Goal: Task Accomplishment & Management: Manage account settings

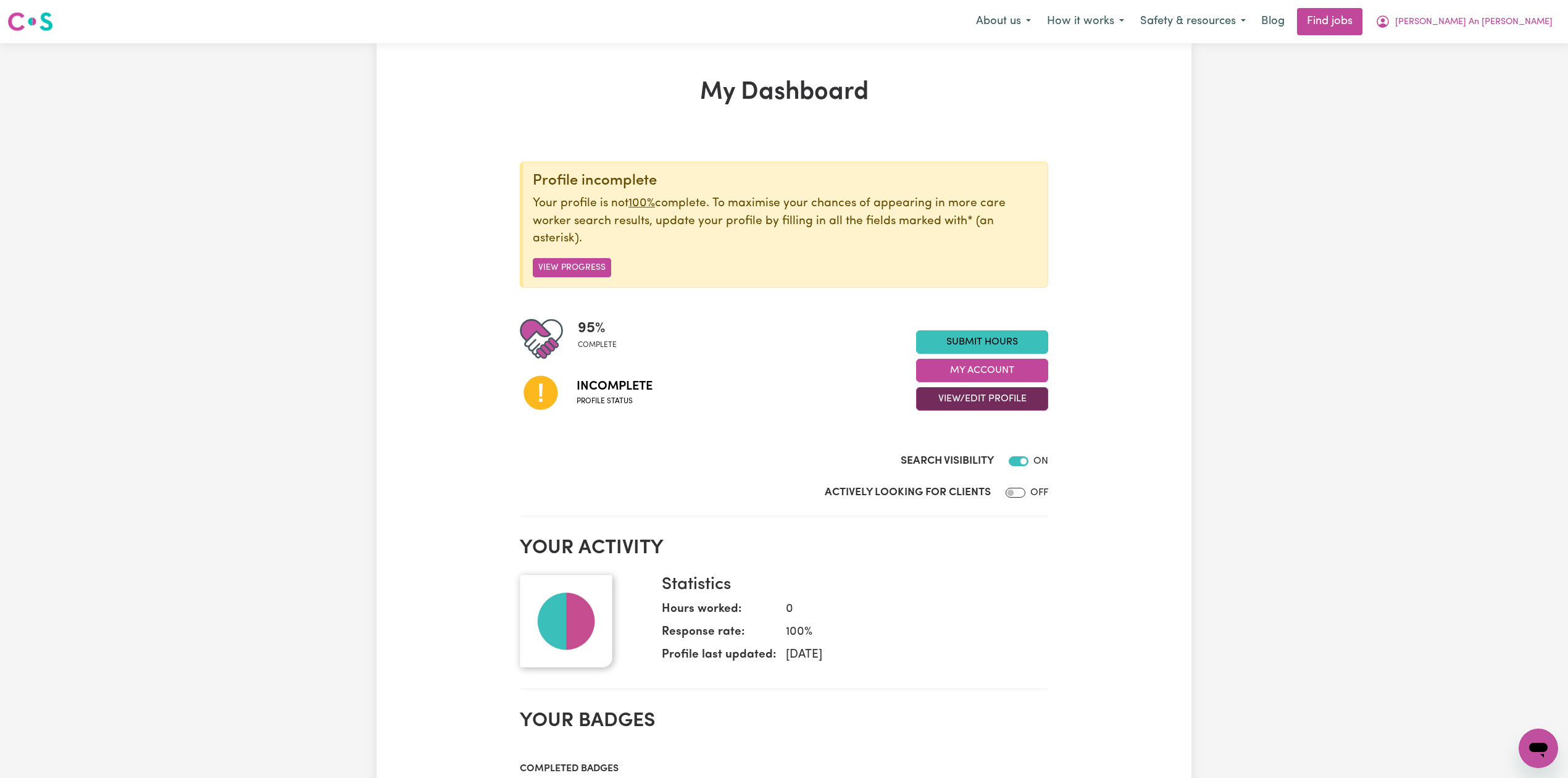
click at [976, 409] on button "View/Edit Profile" at bounding box center [982, 399] width 132 height 23
click at [966, 460] on link "Edit Profile" at bounding box center [974, 456] width 116 height 25
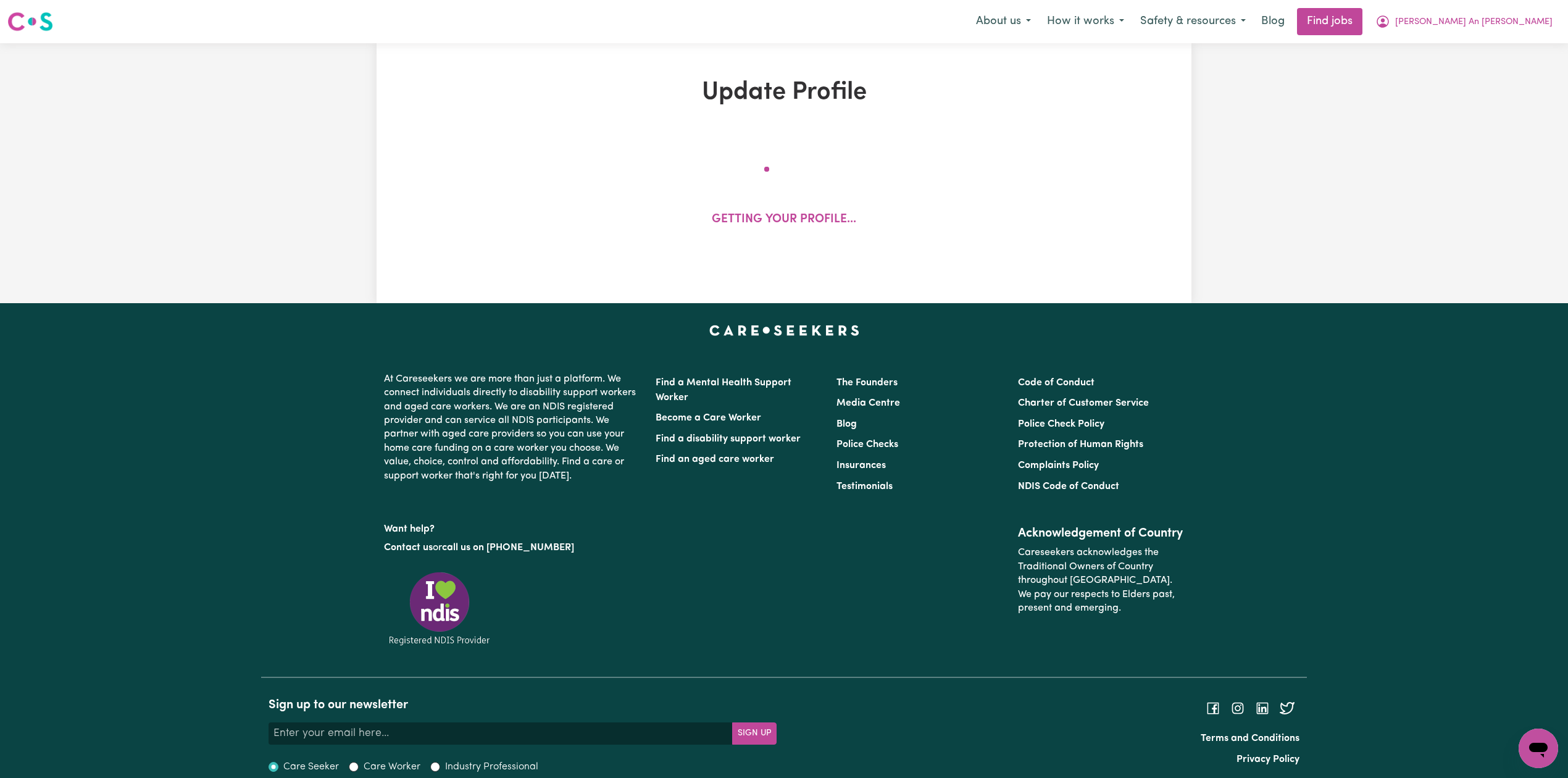
select select "[DEMOGRAPHIC_DATA]"
select select "[DEMOGRAPHIC_DATA] Citizen"
select select "Studying a healthcare related degree or qualification"
select select "45"
select select "60"
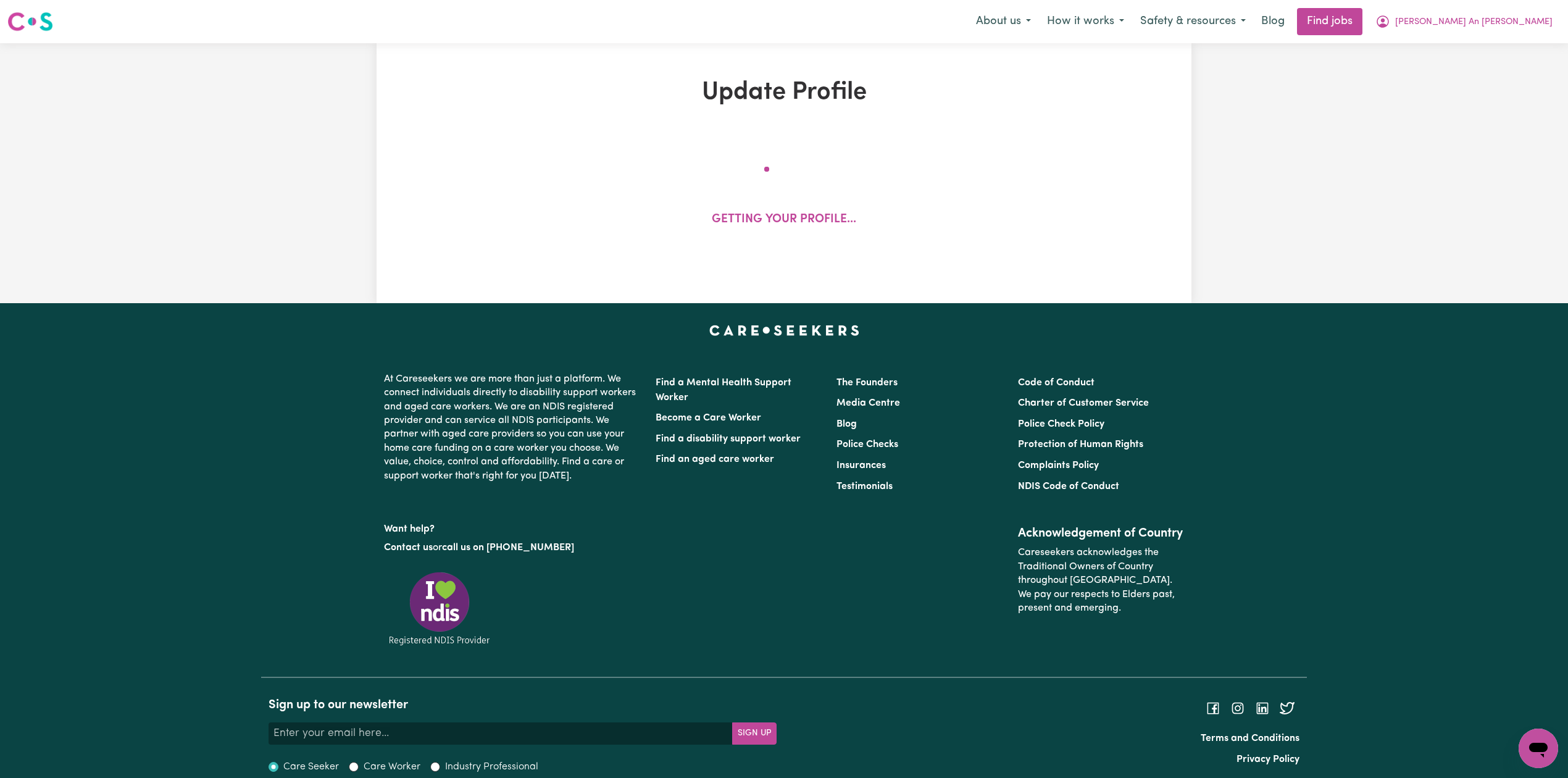
select select "80"
select select "100"
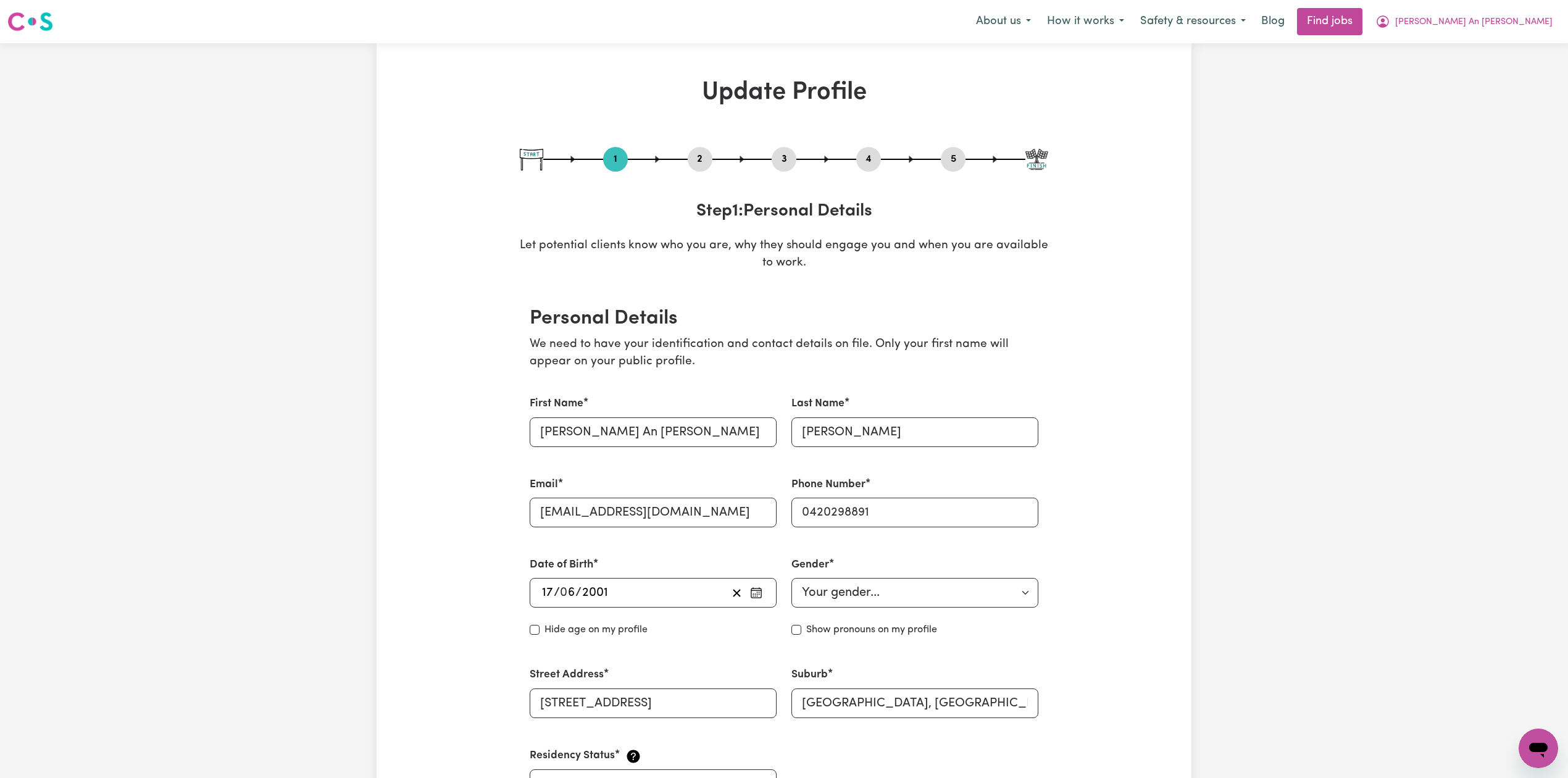
click at [697, 158] on button "2" at bounding box center [700, 159] width 25 height 16
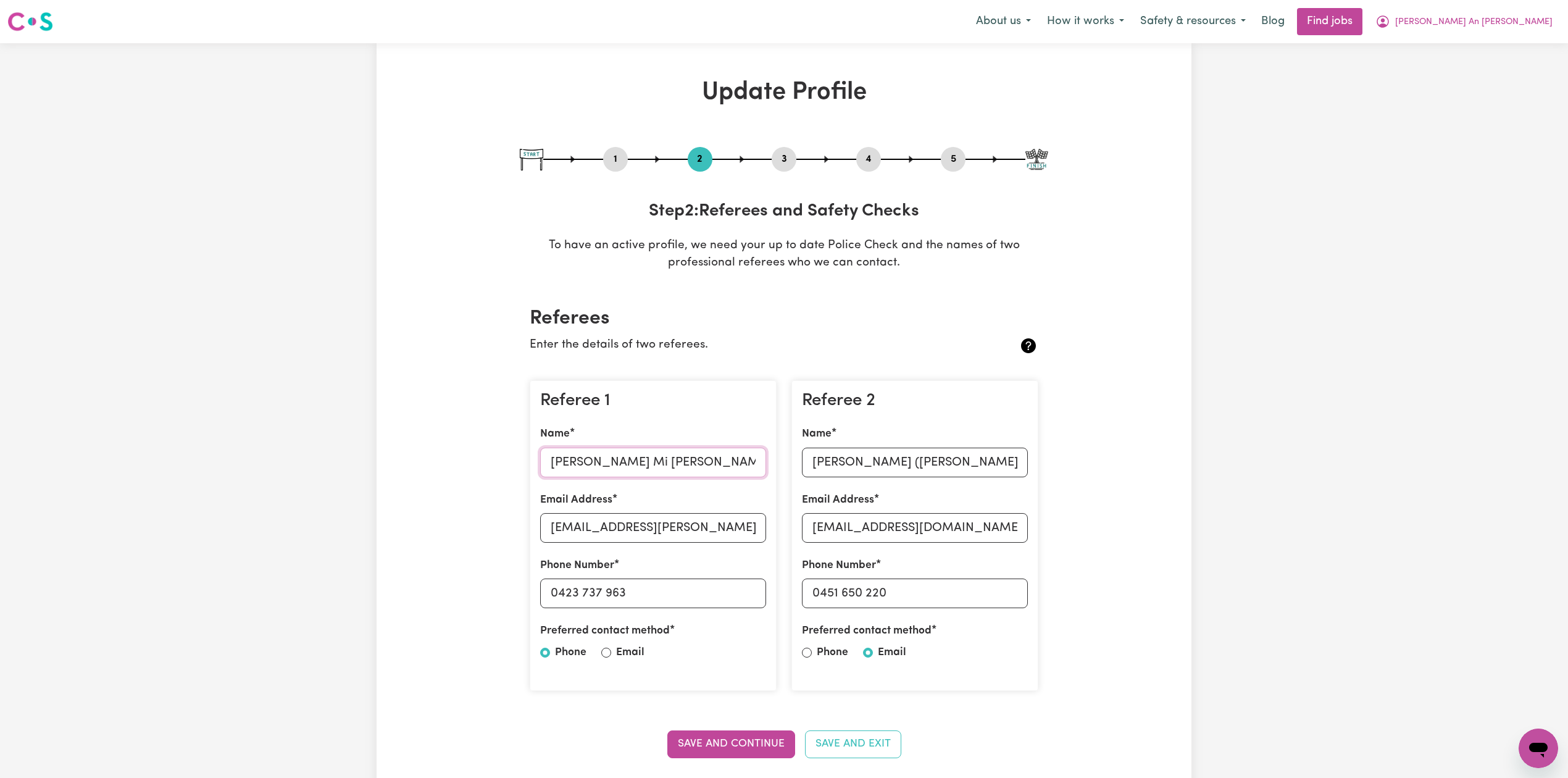
click at [612, 458] on input "[PERSON_NAME] Mi [PERSON_NAME]" at bounding box center [653, 462] width 226 height 29
click at [609, 539] on input "[EMAIL_ADDRESS][PERSON_NAME]" at bounding box center [653, 527] width 226 height 29
drag, startPoint x: 559, startPoint y: 593, endPoint x: 672, endPoint y: 593, distance: 113.0
click at [672, 593] on input "0423 737 963" at bounding box center [653, 593] width 226 height 29
click at [836, 458] on input "[PERSON_NAME] ([PERSON_NAME])" at bounding box center [915, 462] width 226 height 29
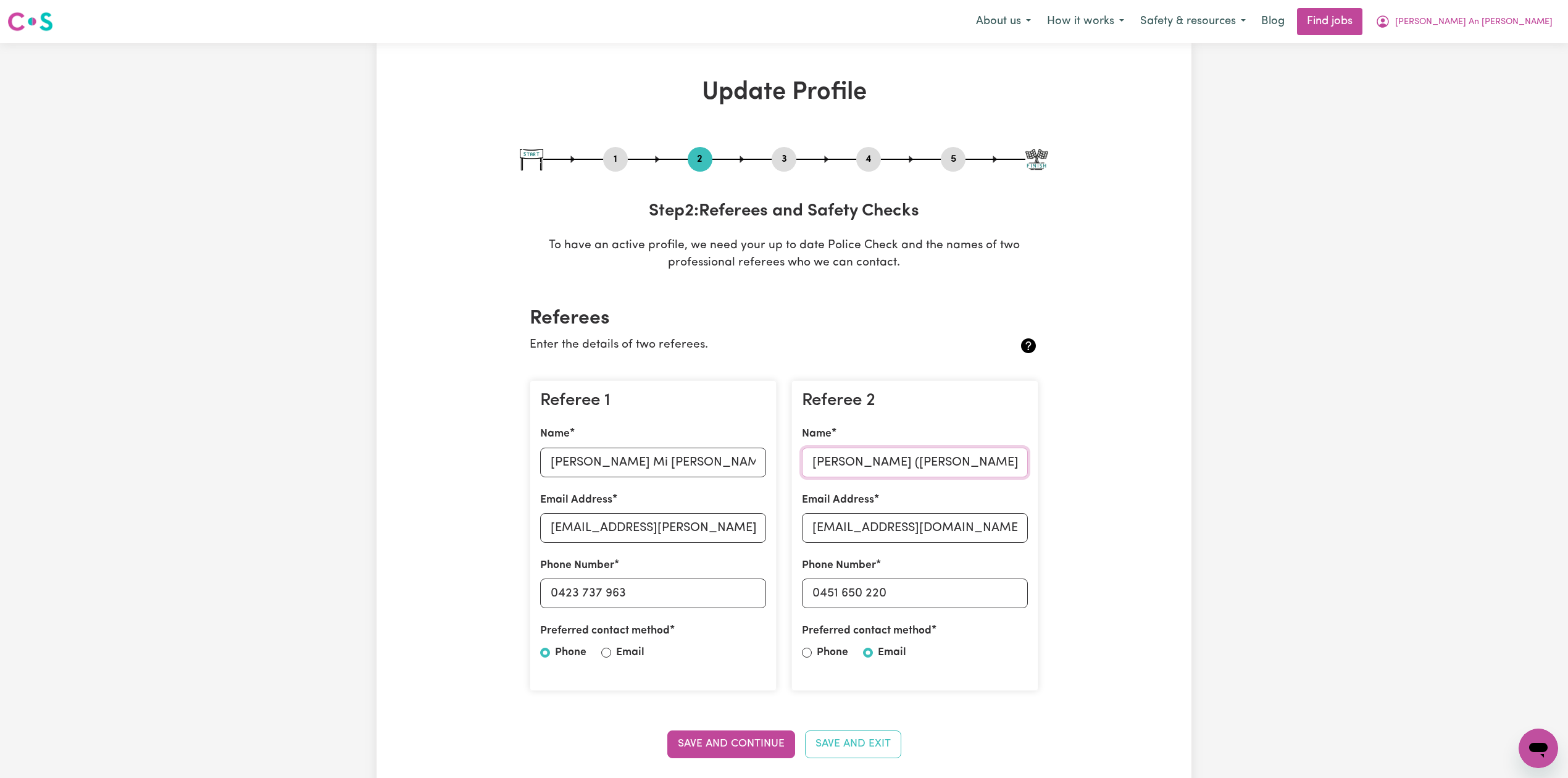
drag, startPoint x: 863, startPoint y: 460, endPoint x: 756, endPoint y: 456, distance: 107.1
click at [756, 456] on div "Referee 1 Name [PERSON_NAME] Mi [PERSON_NAME] Email Address [EMAIL_ADDRESS][PER…" at bounding box center [784, 536] width 523 height 331
click at [857, 523] on input "[EMAIL_ADDRESS][DOMAIN_NAME]" at bounding box center [915, 527] width 226 height 29
drag, startPoint x: 820, startPoint y: 590, endPoint x: 978, endPoint y: 591, distance: 158.0
click at [1003, 591] on input "0451 650 220" at bounding box center [915, 593] width 226 height 29
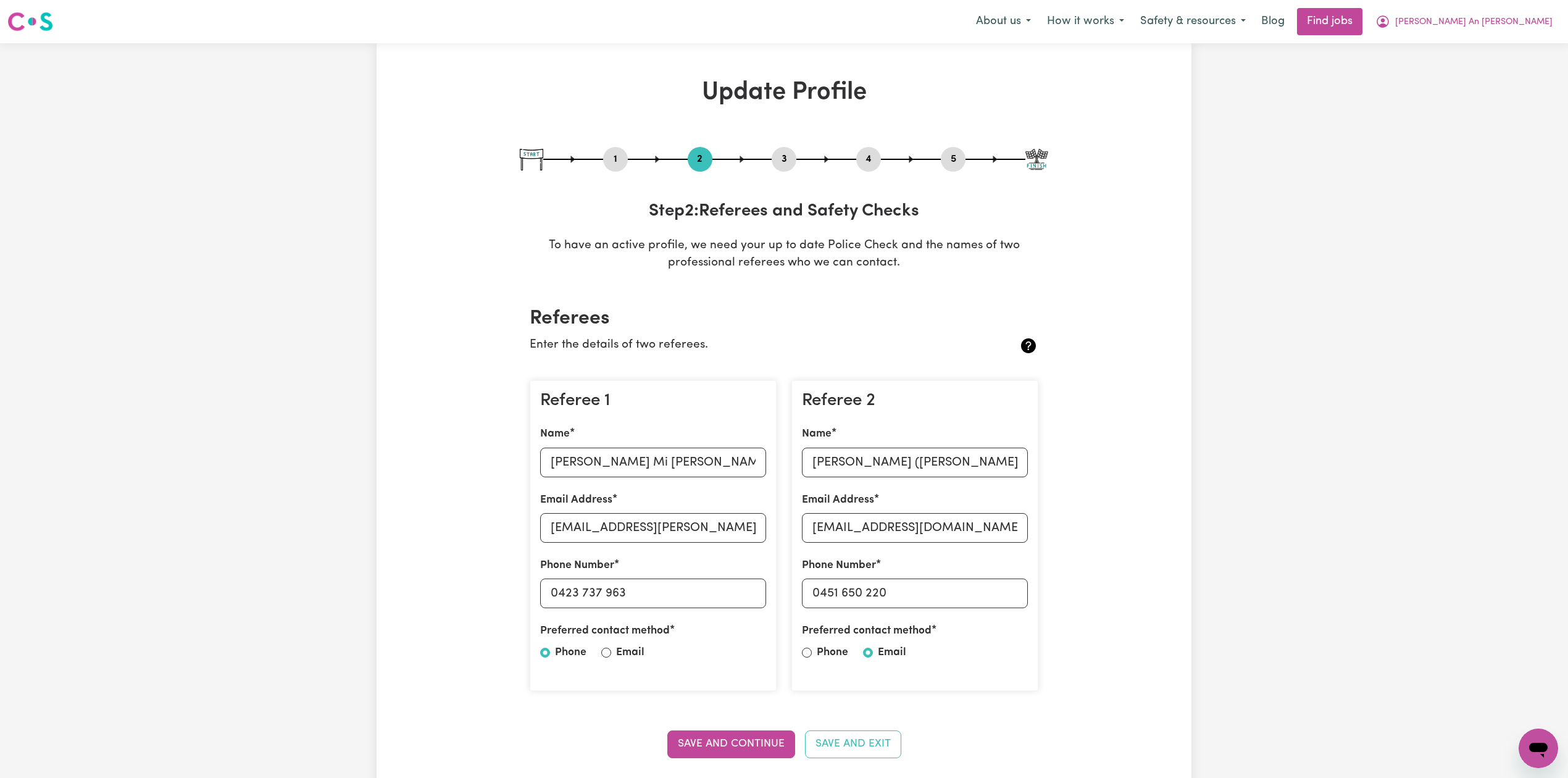
drag, startPoint x: 948, startPoint y: 154, endPoint x: 940, endPoint y: 154, distance: 8.0
click at [948, 154] on button "5" at bounding box center [953, 159] width 25 height 16
select select "I am providing services by being employed by an organisation"
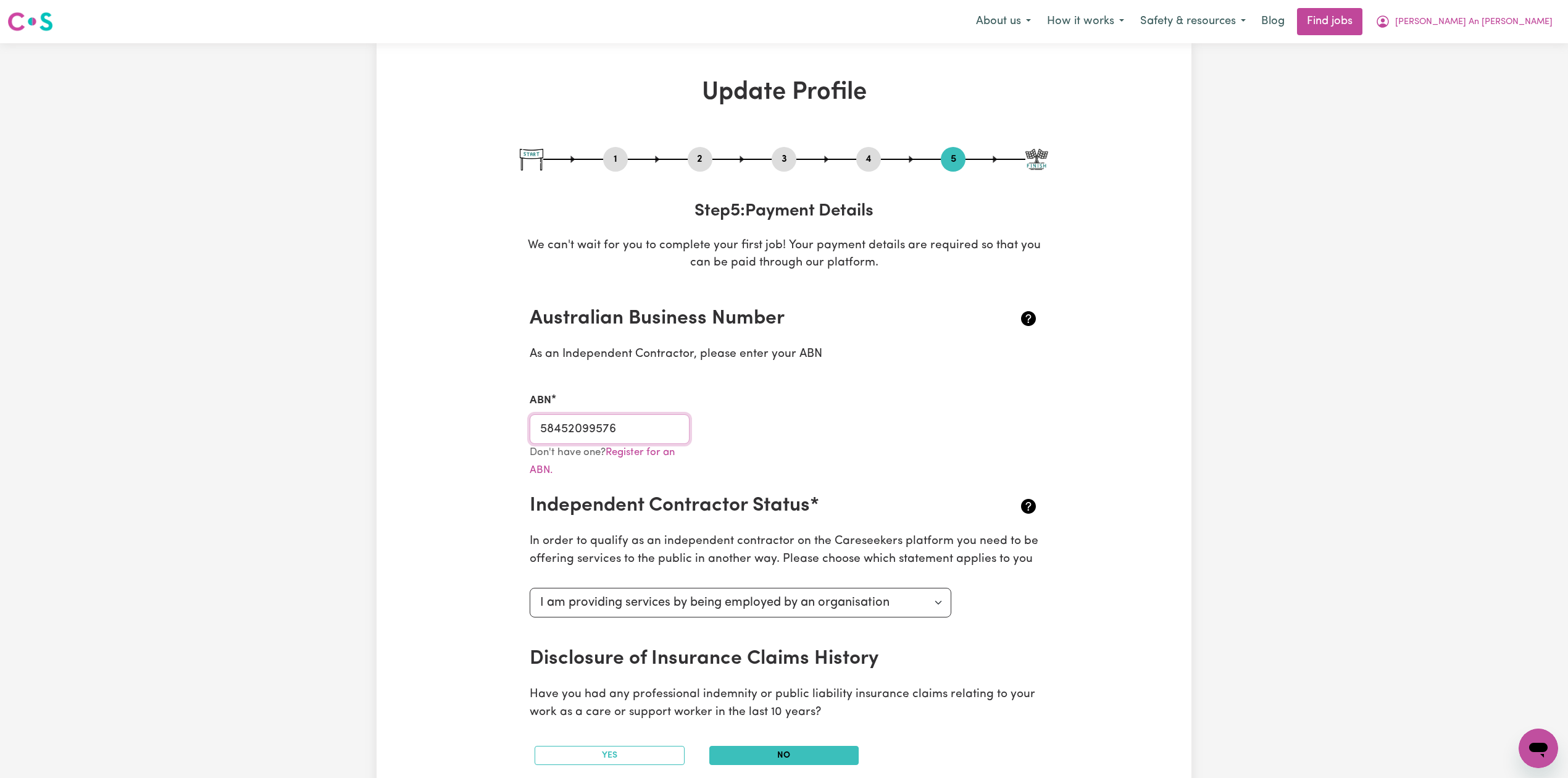
click at [598, 428] on input "58452099576" at bounding box center [610, 428] width 160 height 29
click at [640, 422] on input "58452099576" at bounding box center [610, 428] width 160 height 29
click at [707, 159] on button "2" at bounding box center [700, 159] width 25 height 16
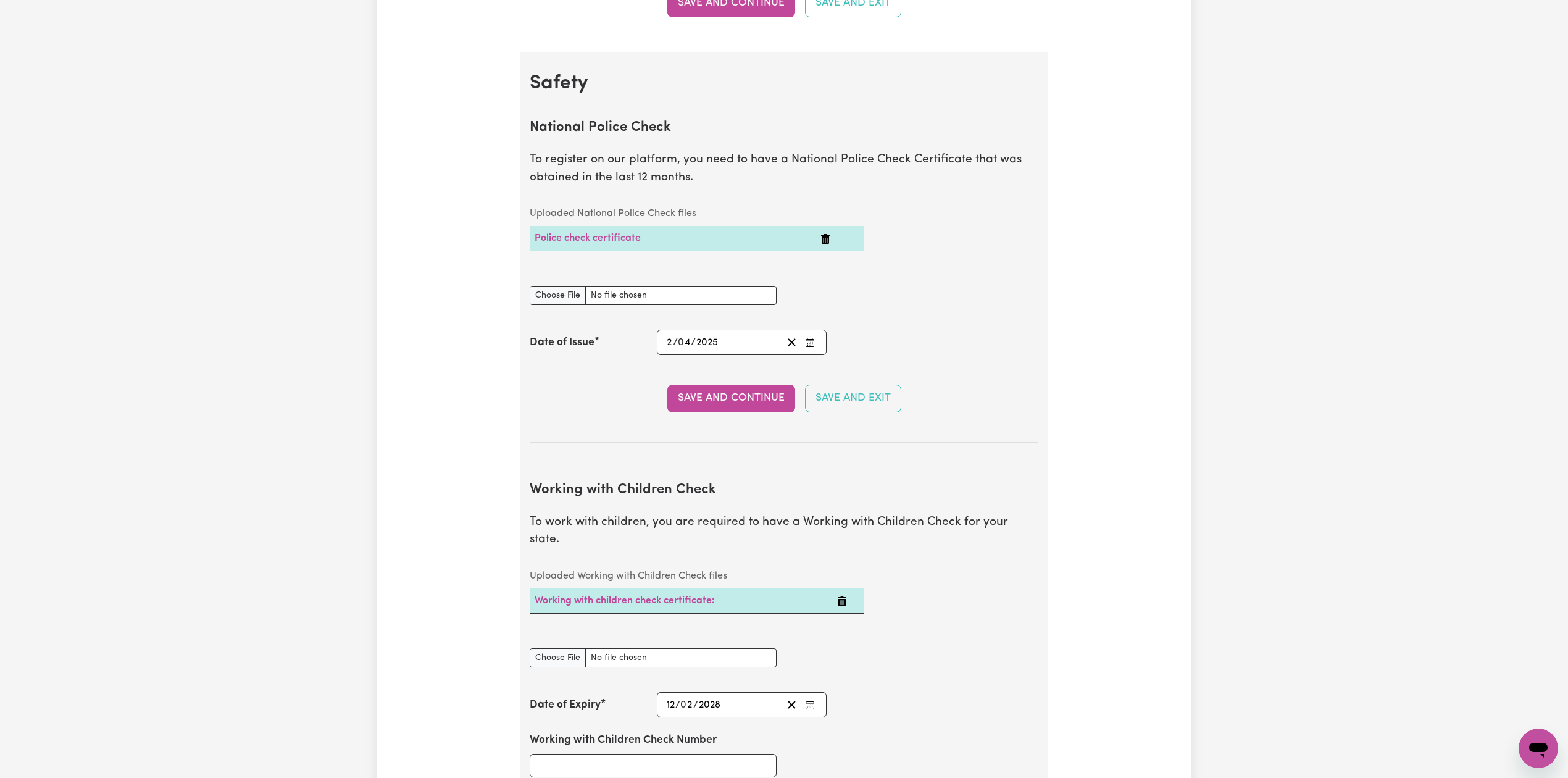
scroll to position [988, 0]
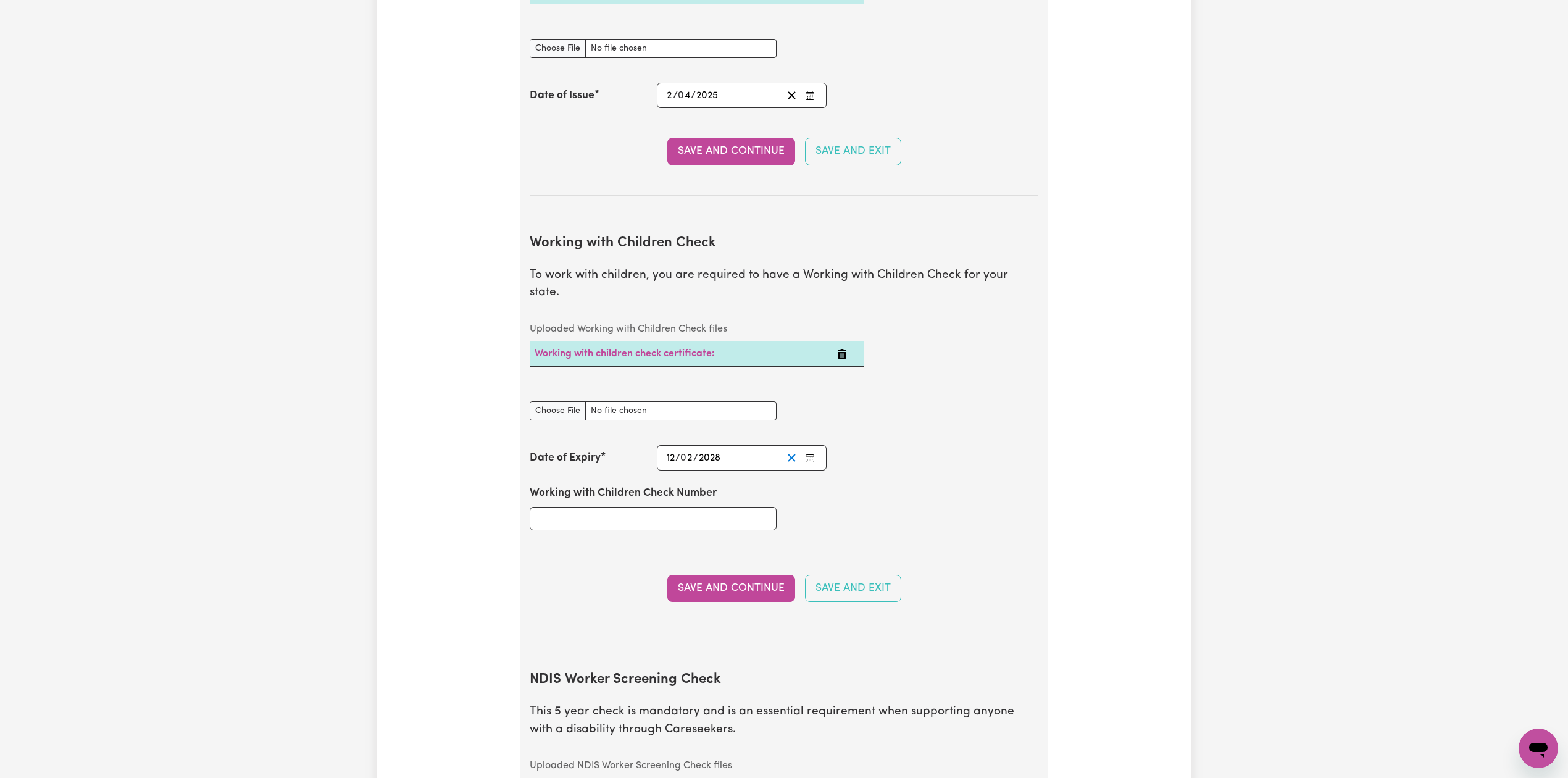
click at [795, 452] on icon "Clear date" at bounding box center [791, 458] width 12 height 12
click at [702, 517] on div "Working with Children Check Number" at bounding box center [653, 507] width 262 height 74
click at [702, 507] on input "Working with Children Check Number" at bounding box center [652, 518] width 247 height 23
paste input "1912678A-04"
type input "1912678A-04"
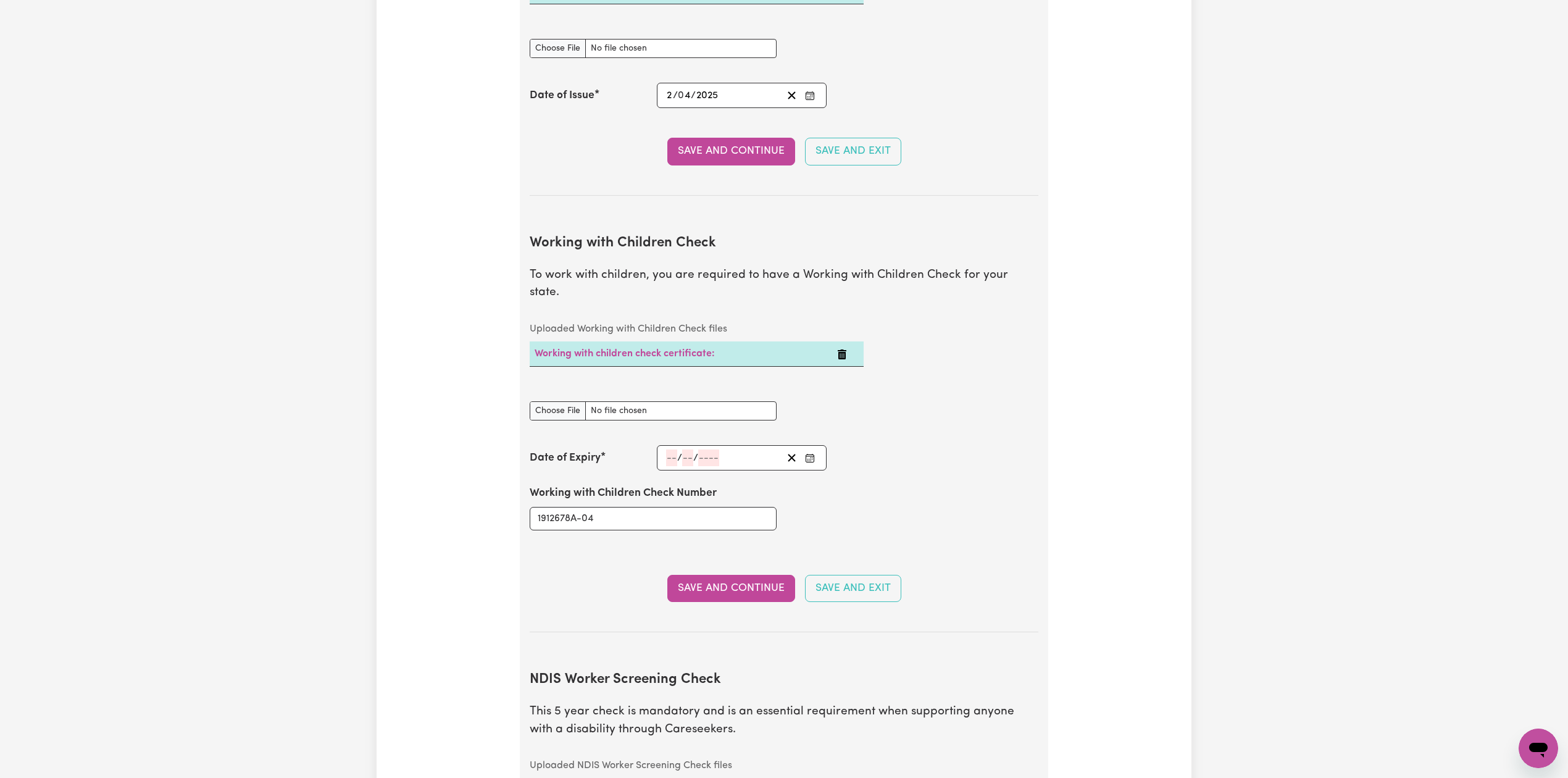
click at [809, 450] on button "Enter the Date of Expiry of your Working with Children Check" at bounding box center [809, 458] width 17 height 17
click at [750, 287] on span "[DATE]" at bounding box center [765, 292] width 31 height 11
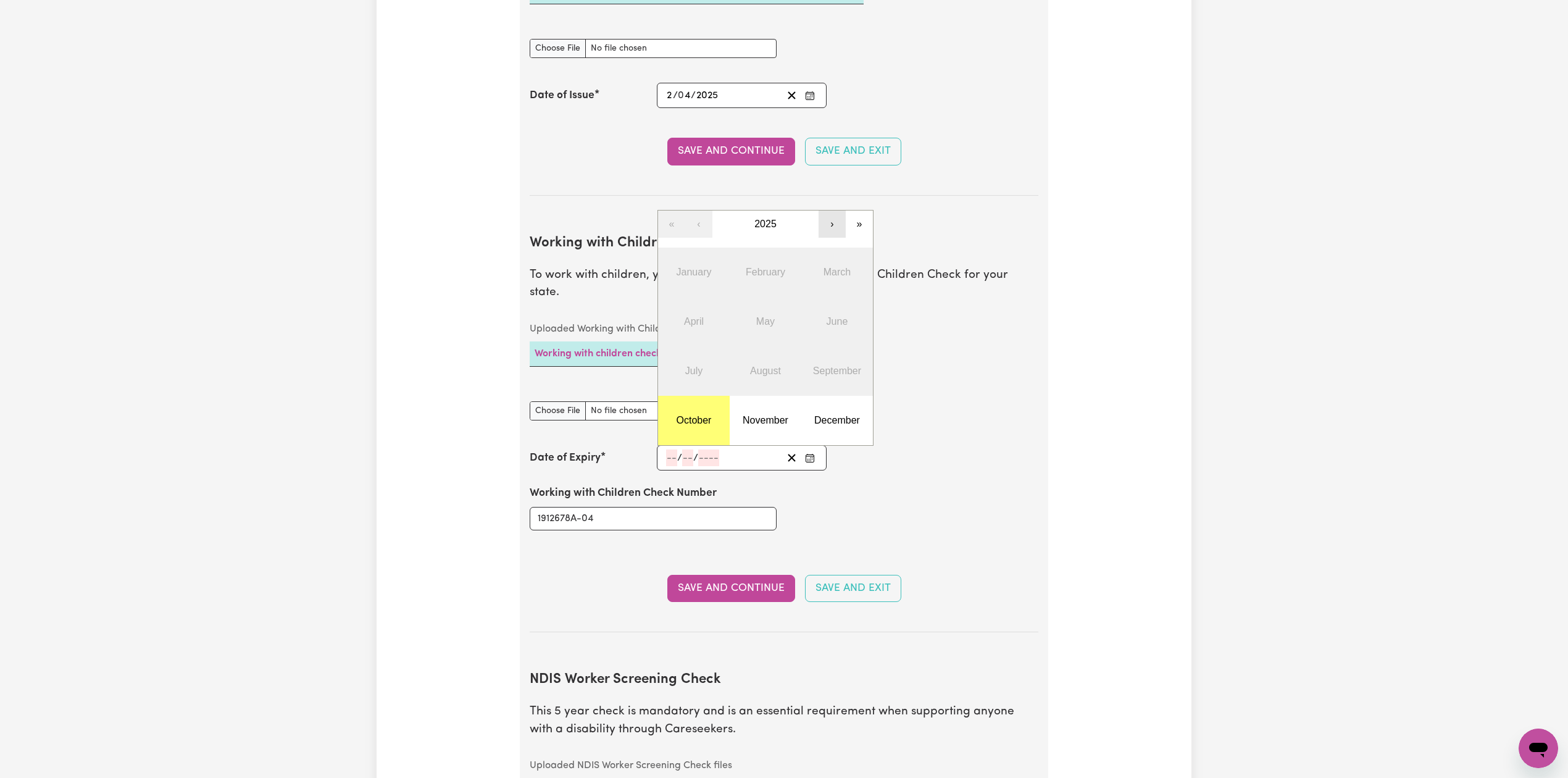
click at [820, 213] on button "›" at bounding box center [832, 224] width 28 height 28
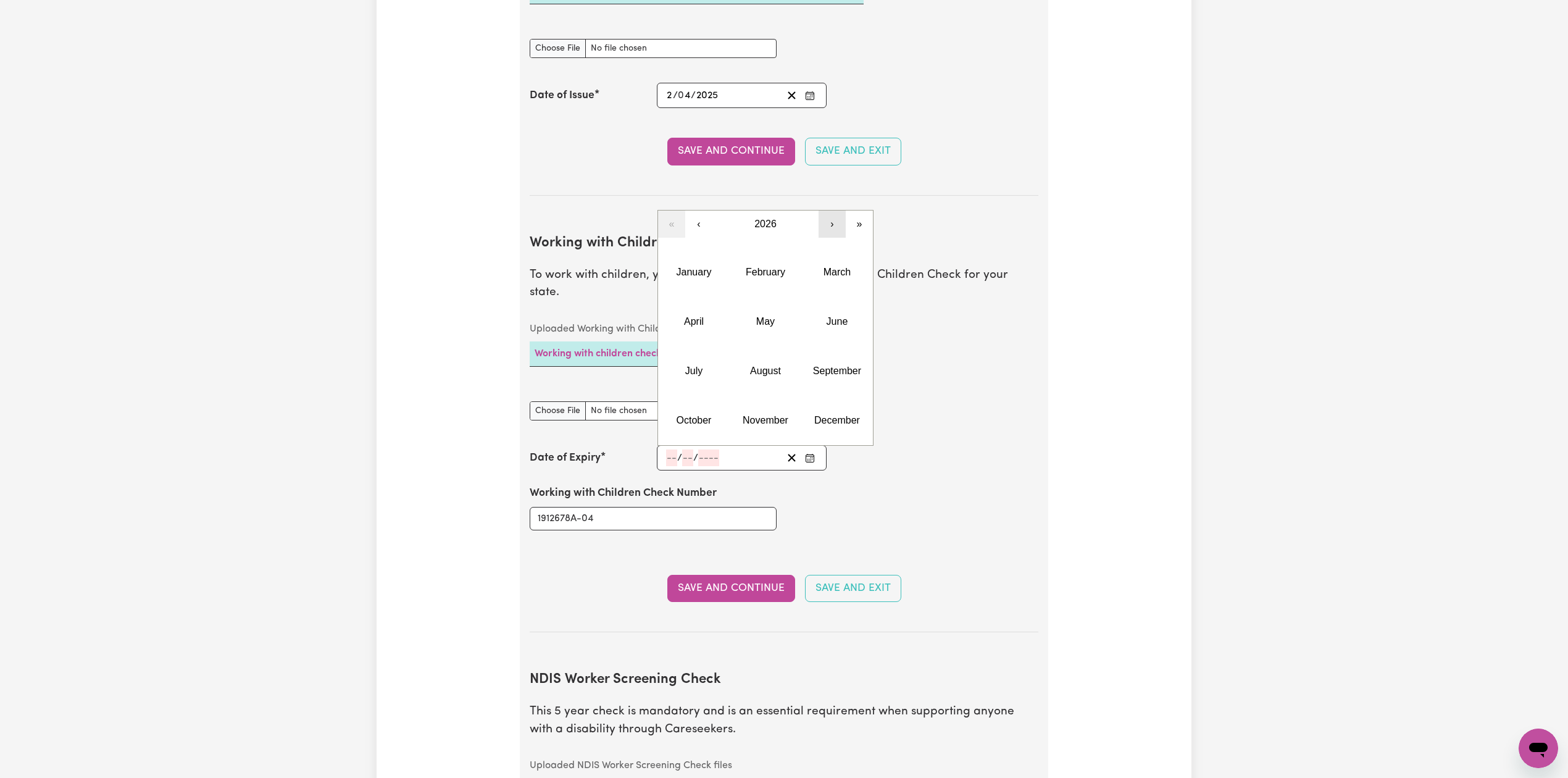
click at [820, 213] on button "›" at bounding box center [832, 224] width 28 height 28
click at [775, 280] on button "February" at bounding box center [765, 271] width 71 height 49
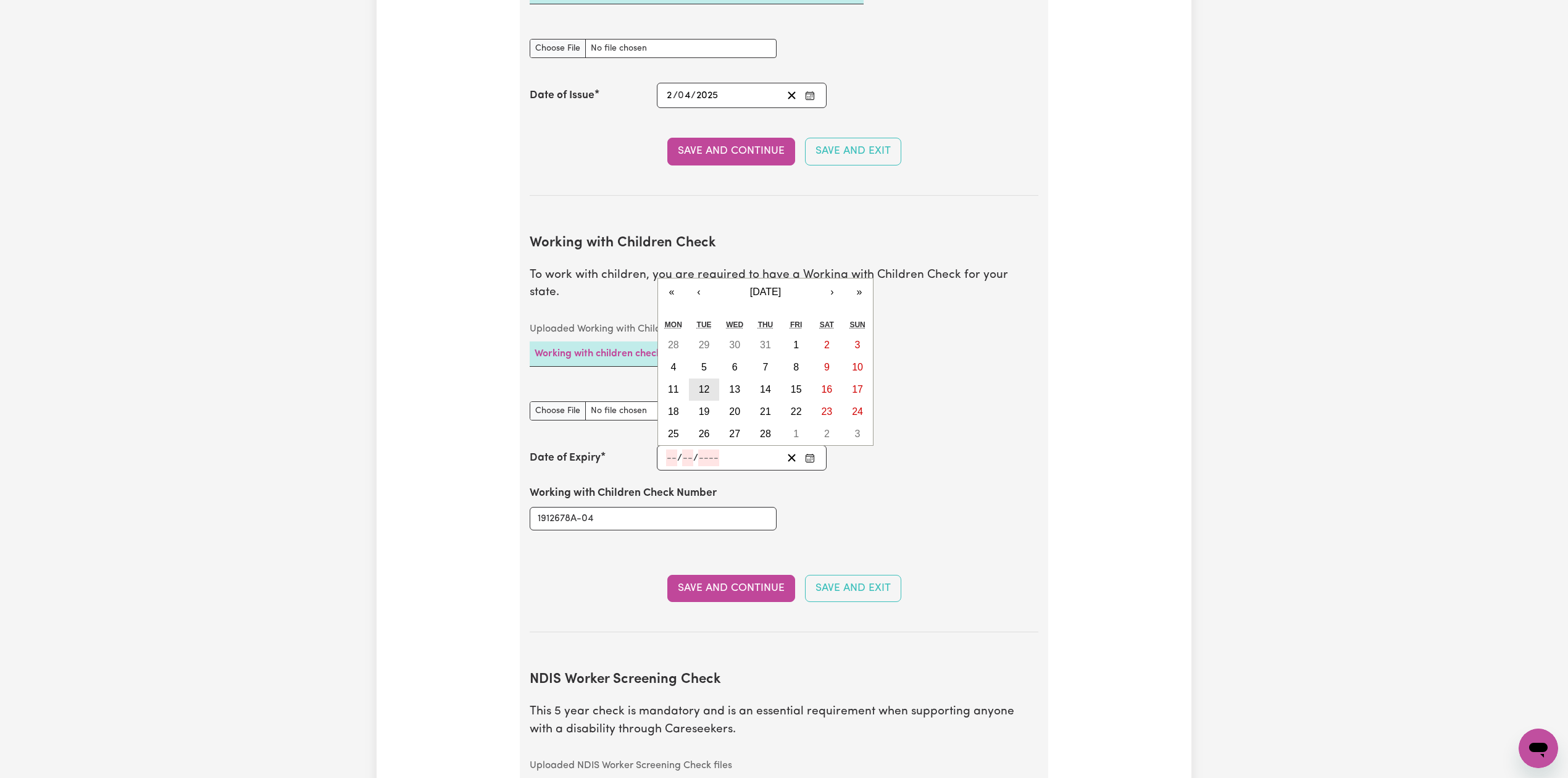
click at [702, 384] on abbr "12" at bounding box center [704, 389] width 11 height 11
type input "[DATE]"
type input "12"
type input "2"
type input "2030"
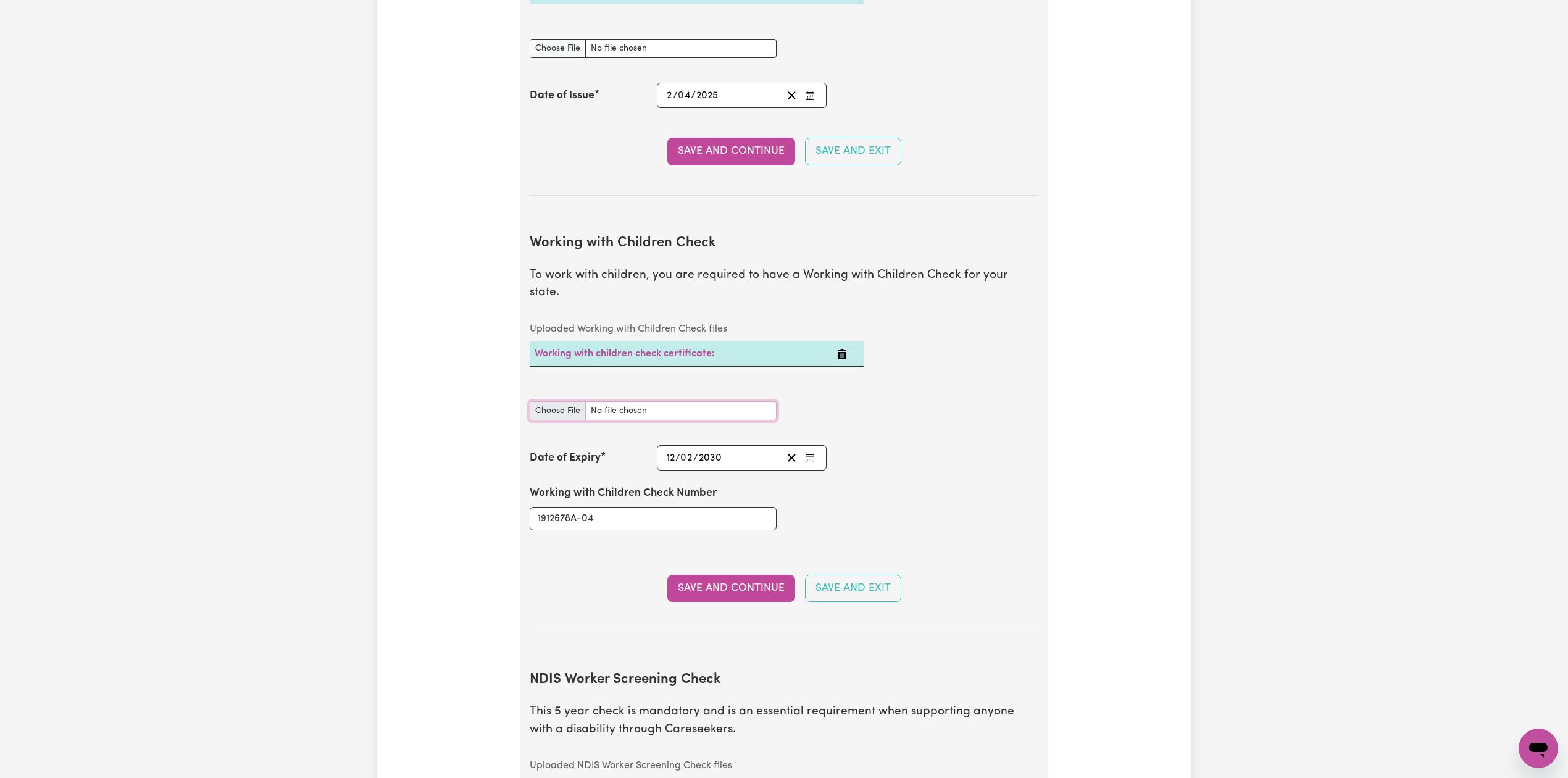
click at [546, 402] on input "Working with Children Check document" at bounding box center [652, 411] width 247 height 20
type input "C:\fakepath\[PERSON_NAME] An [PERSON_NAME] [PERSON_NAME] WWCC 1912678A-04 - 120…"
click at [716, 575] on button "Save and Continue" at bounding box center [731, 588] width 128 height 28
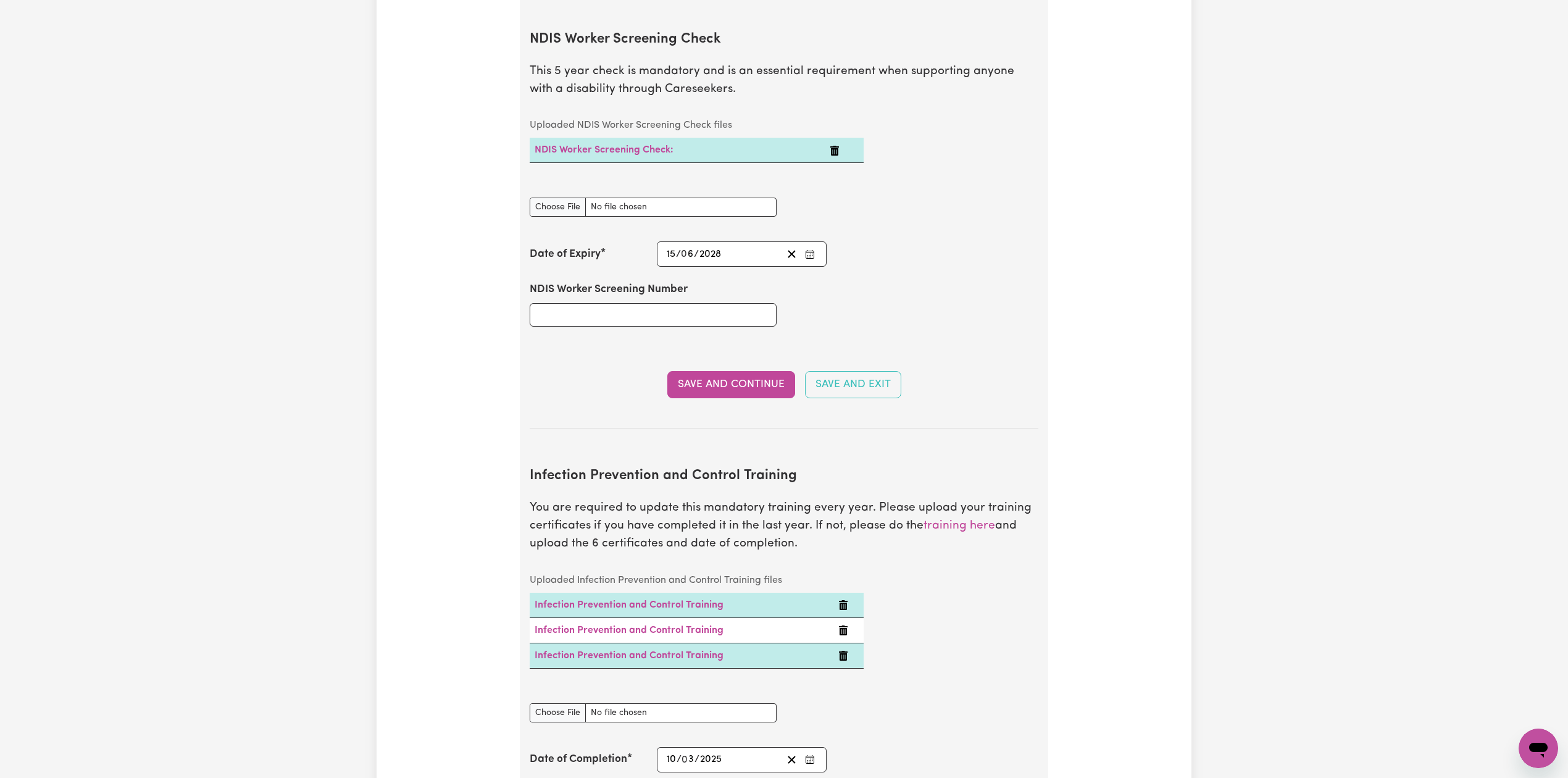
scroll to position [1571, 0]
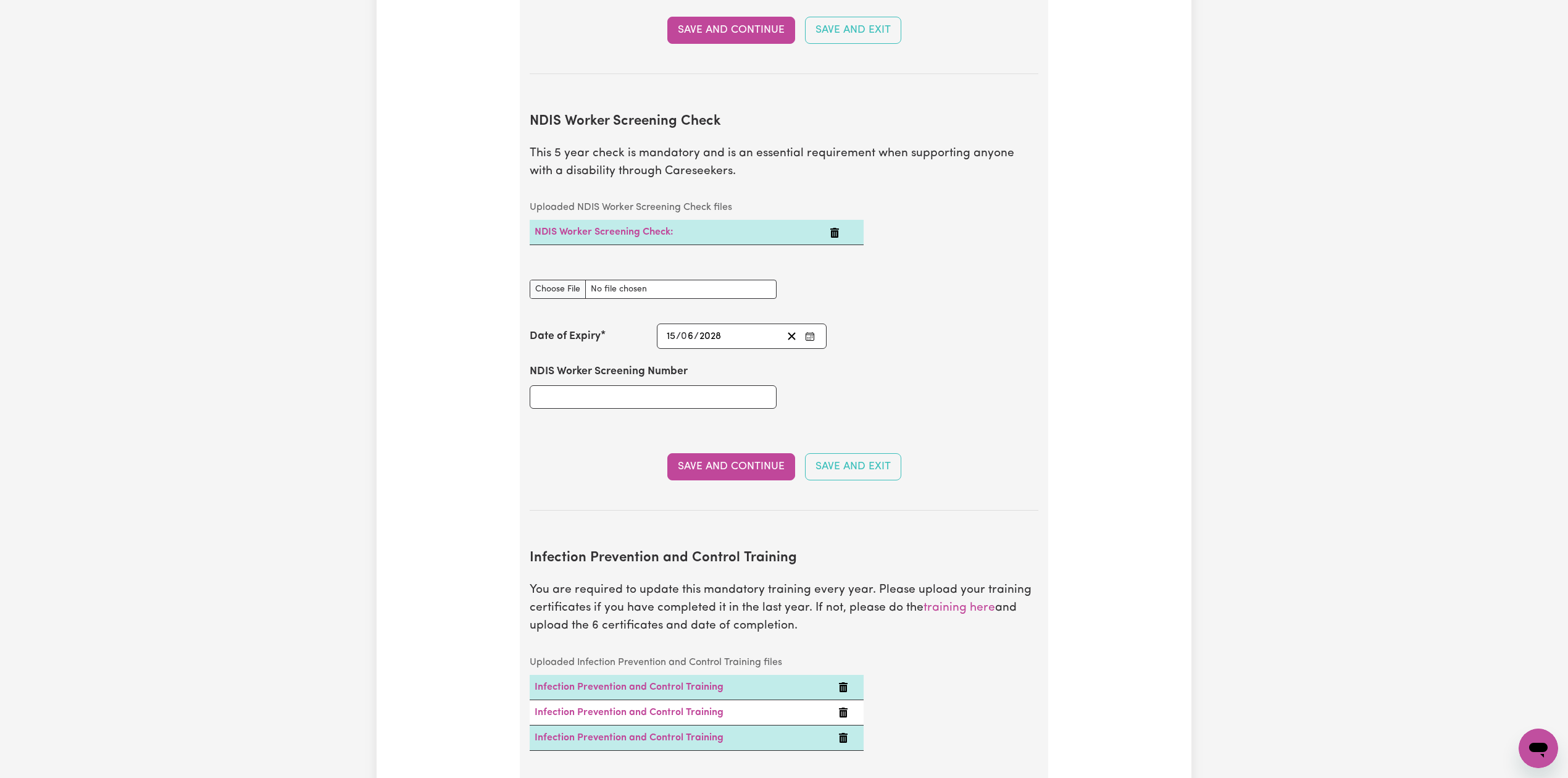
click at [621, 400] on div "NDIS Worker Screening Number" at bounding box center [653, 385] width 262 height 74
click at [618, 390] on input "NDIS Worker Screening Number" at bounding box center [652, 397] width 247 height 23
paste input "96318540"
type input "96318540"
click at [793, 330] on icon "Clear date" at bounding box center [791, 336] width 12 height 12
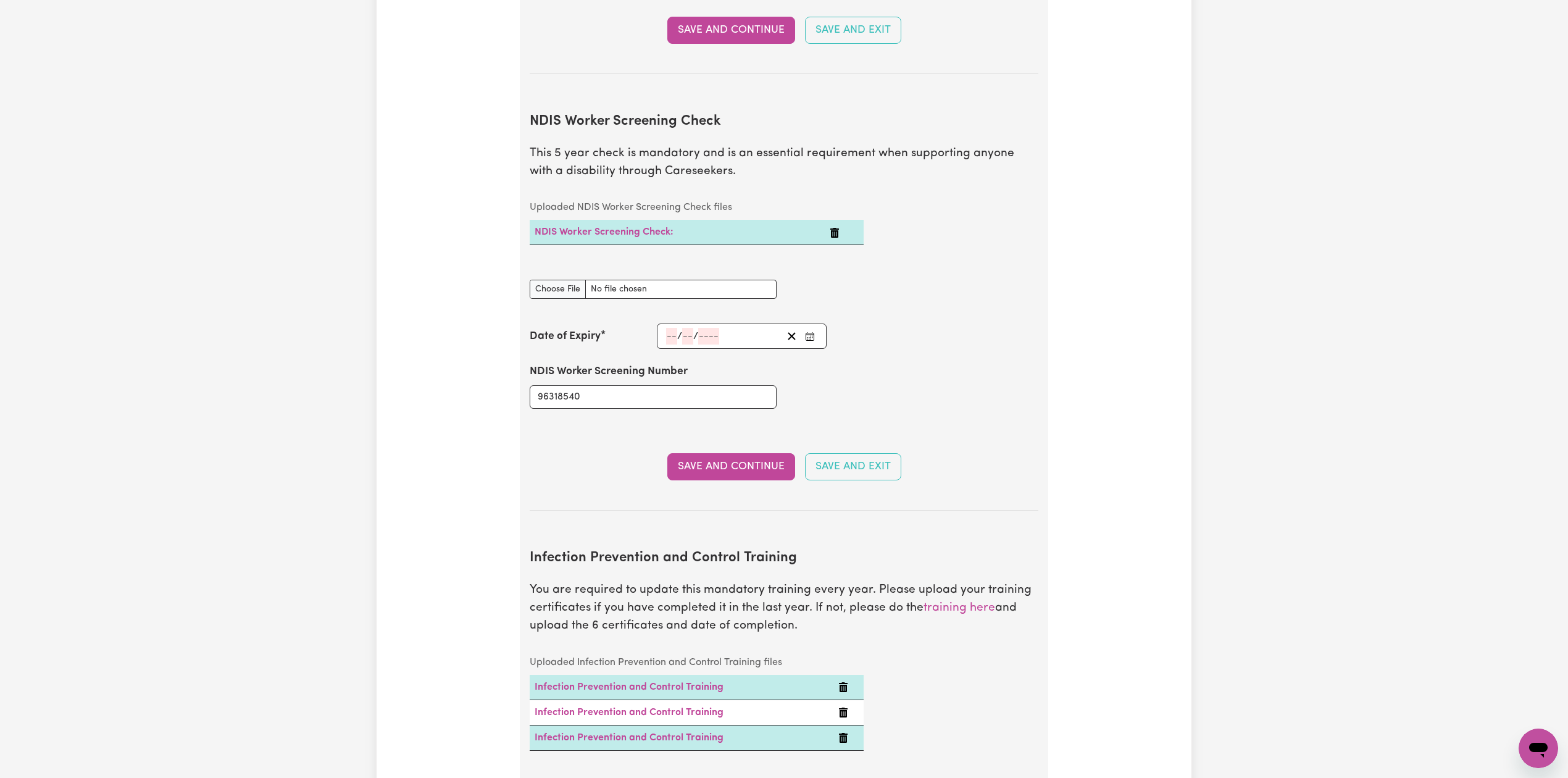
click at [815, 328] on button "Enter the Date of Expiry of your NDIS Worker Screening Check" at bounding box center [809, 336] width 17 height 17
click at [763, 165] on span "[DATE]" at bounding box center [765, 170] width 31 height 11
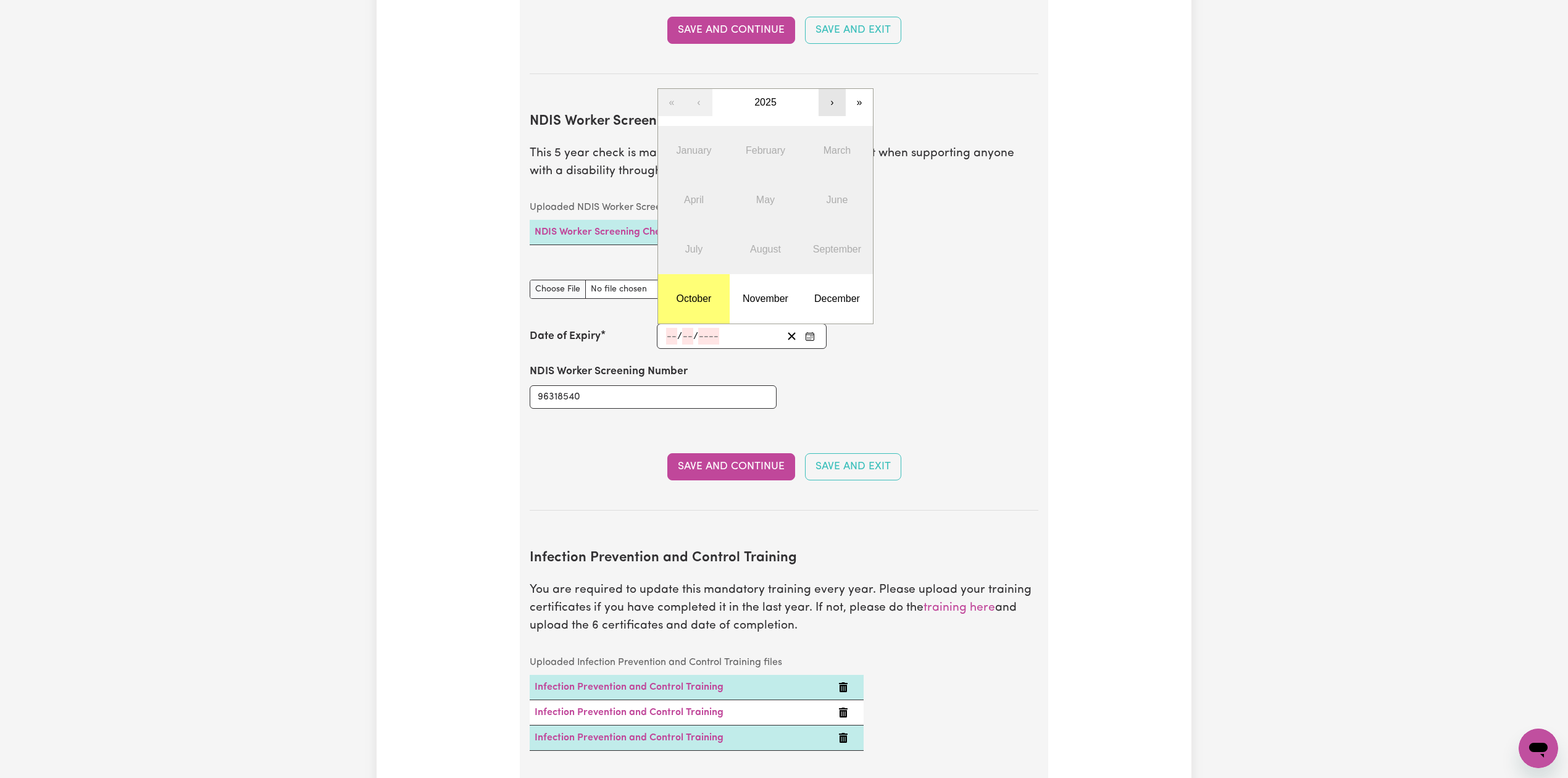
click at [830, 93] on button "›" at bounding box center [832, 102] width 28 height 28
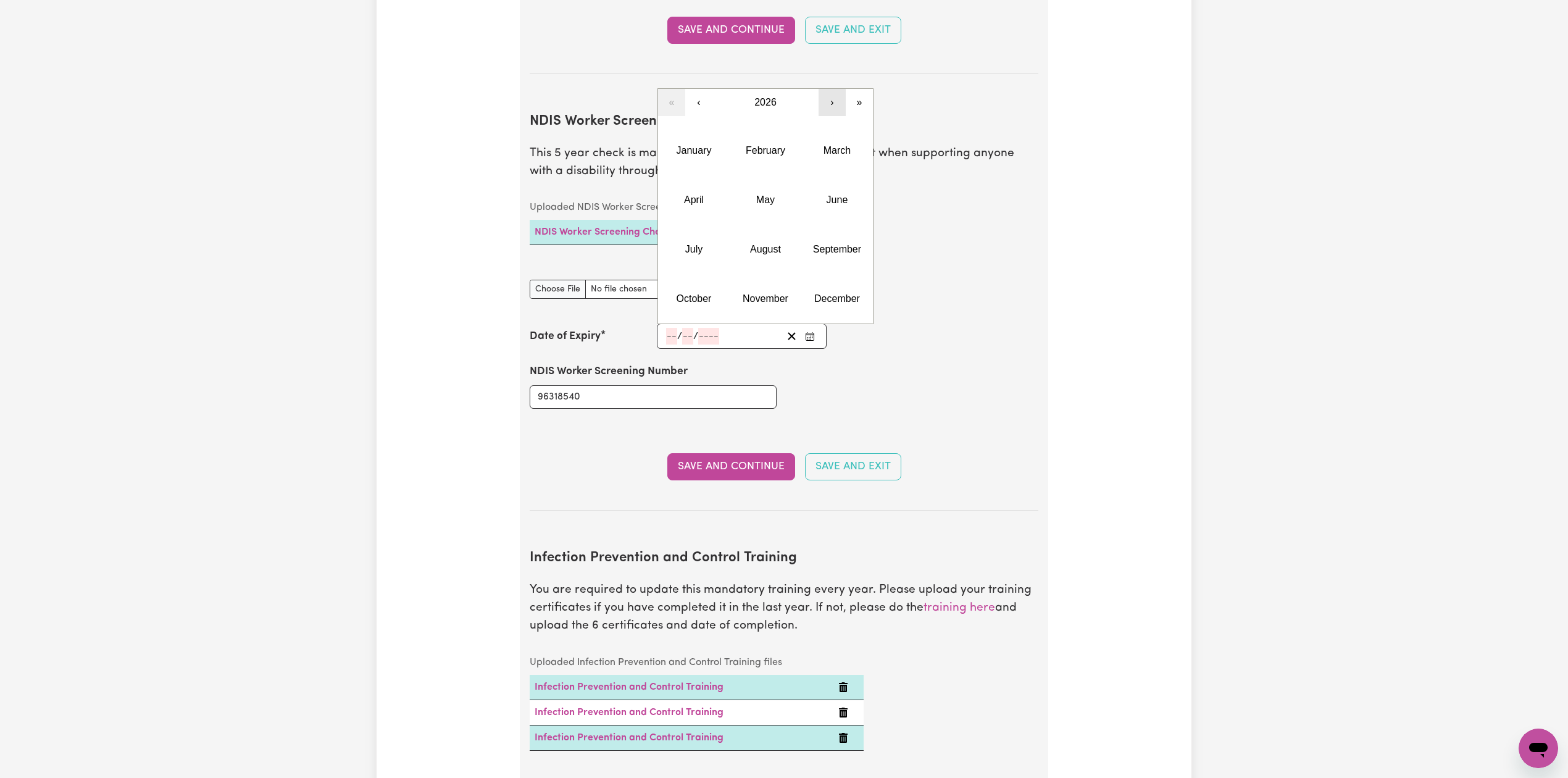
click at [830, 93] on button "›" at bounding box center [832, 102] width 28 height 28
click at [838, 194] on abbr "June" at bounding box center [837, 199] width 21 height 11
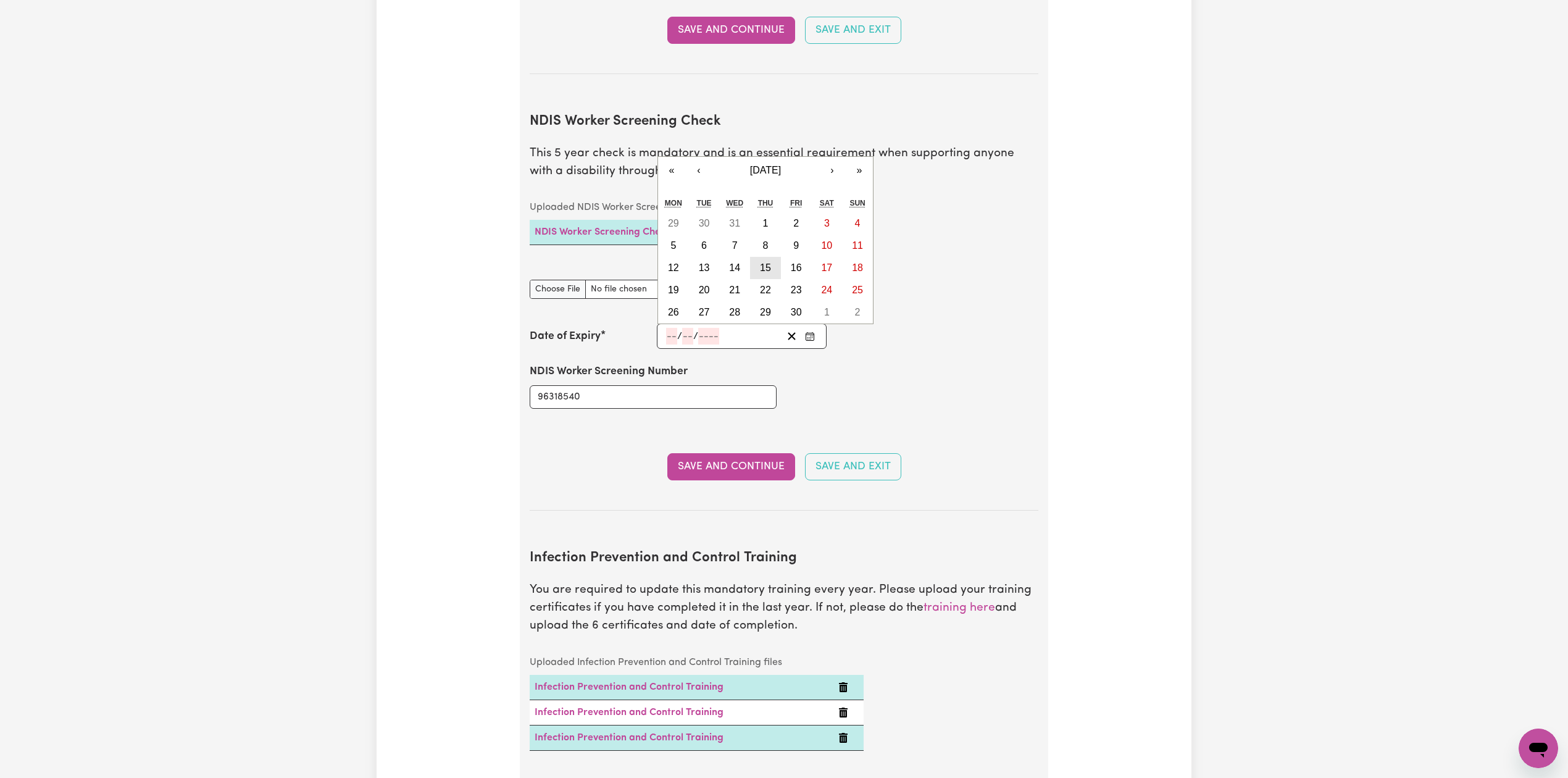
click at [764, 263] on abbr "15" at bounding box center [765, 268] width 11 height 11
type input "[DATE]"
type input "15"
type input "6"
type input "2028"
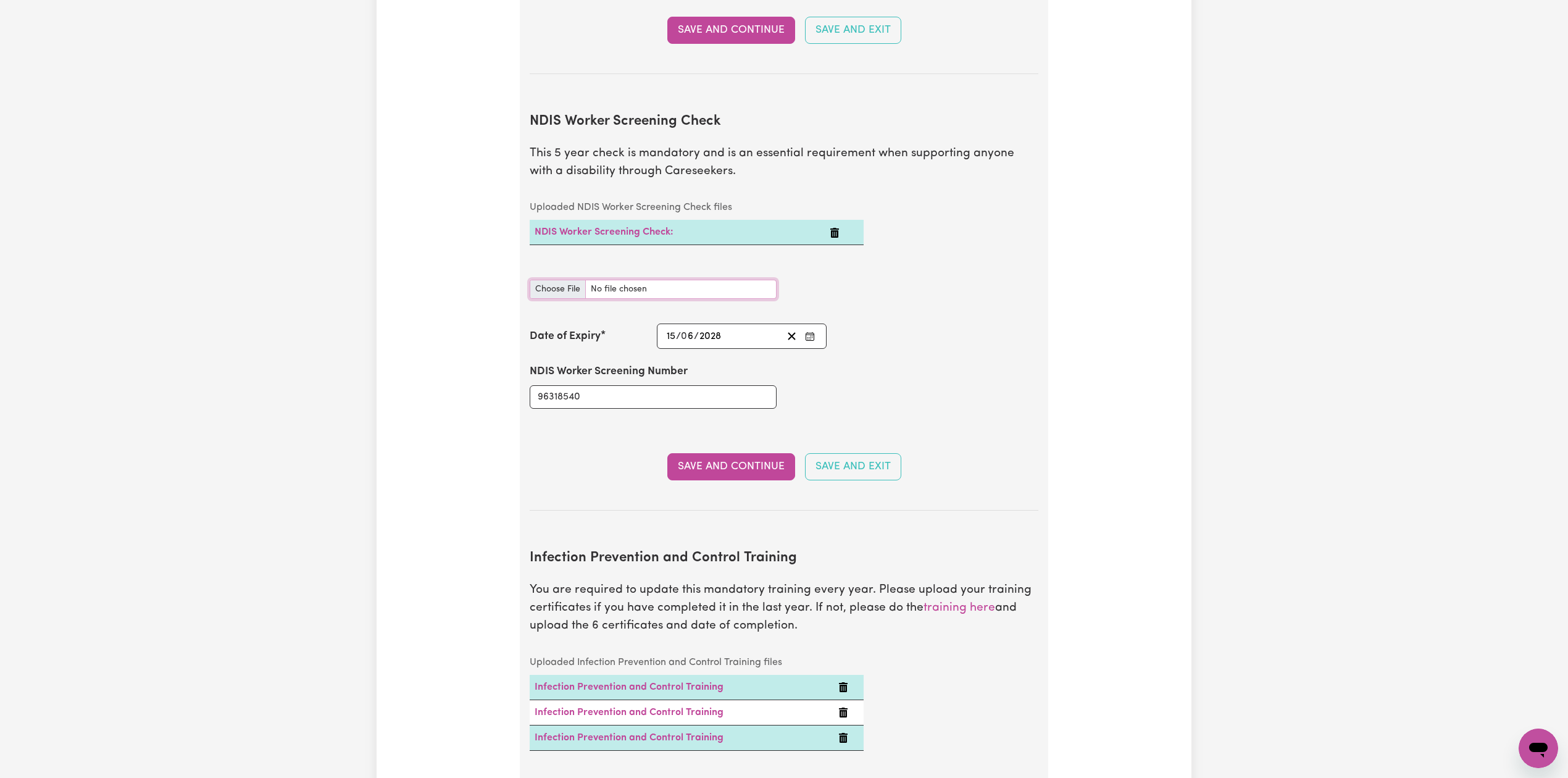
click at [564, 283] on input "NDIS Worker Screening Check document" at bounding box center [652, 289] width 247 height 20
type input "C:\fakepath\[PERSON_NAME] An [PERSON_NAME] [PERSON_NAME] NDIS 96318540 - 150620…"
click at [719, 453] on button "Save and Continue" at bounding box center [731, 466] width 128 height 28
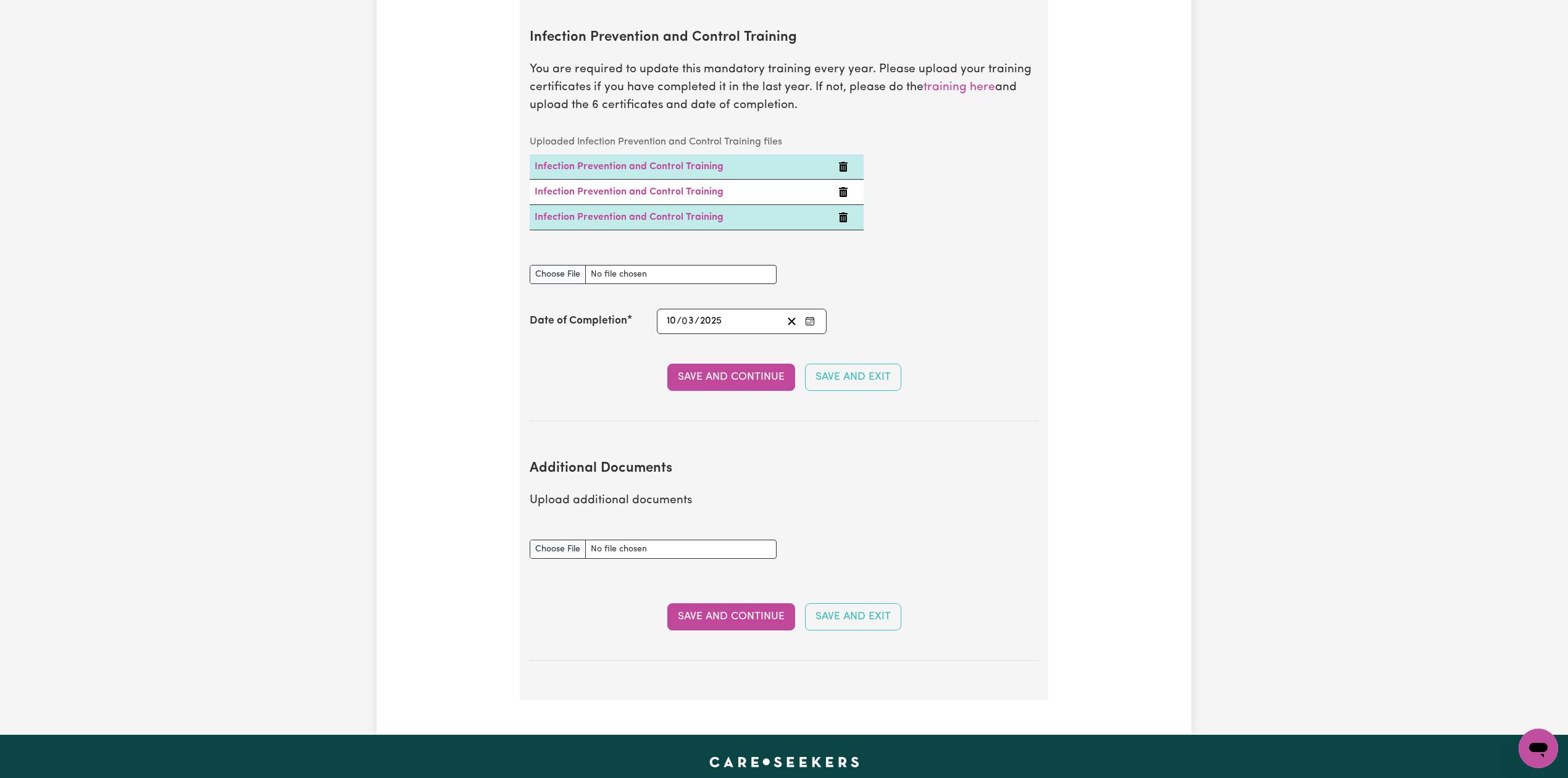
scroll to position [0, 0]
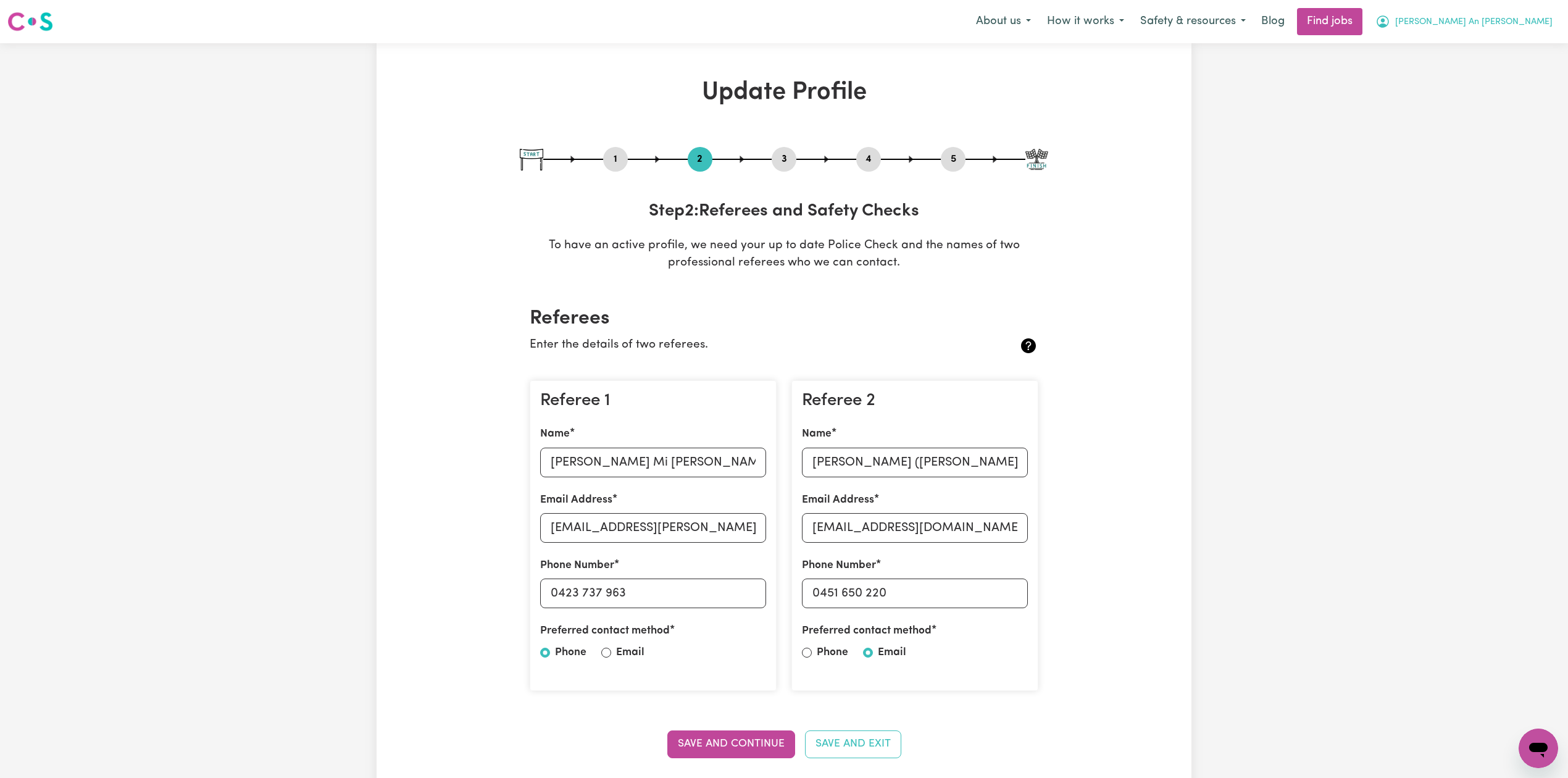
click at [1501, 31] on button "[PERSON_NAME] An [PERSON_NAME]" at bounding box center [1463, 21] width 193 height 26
click at [1501, 68] on link "My Dashboard" at bounding box center [1511, 71] width 98 height 23
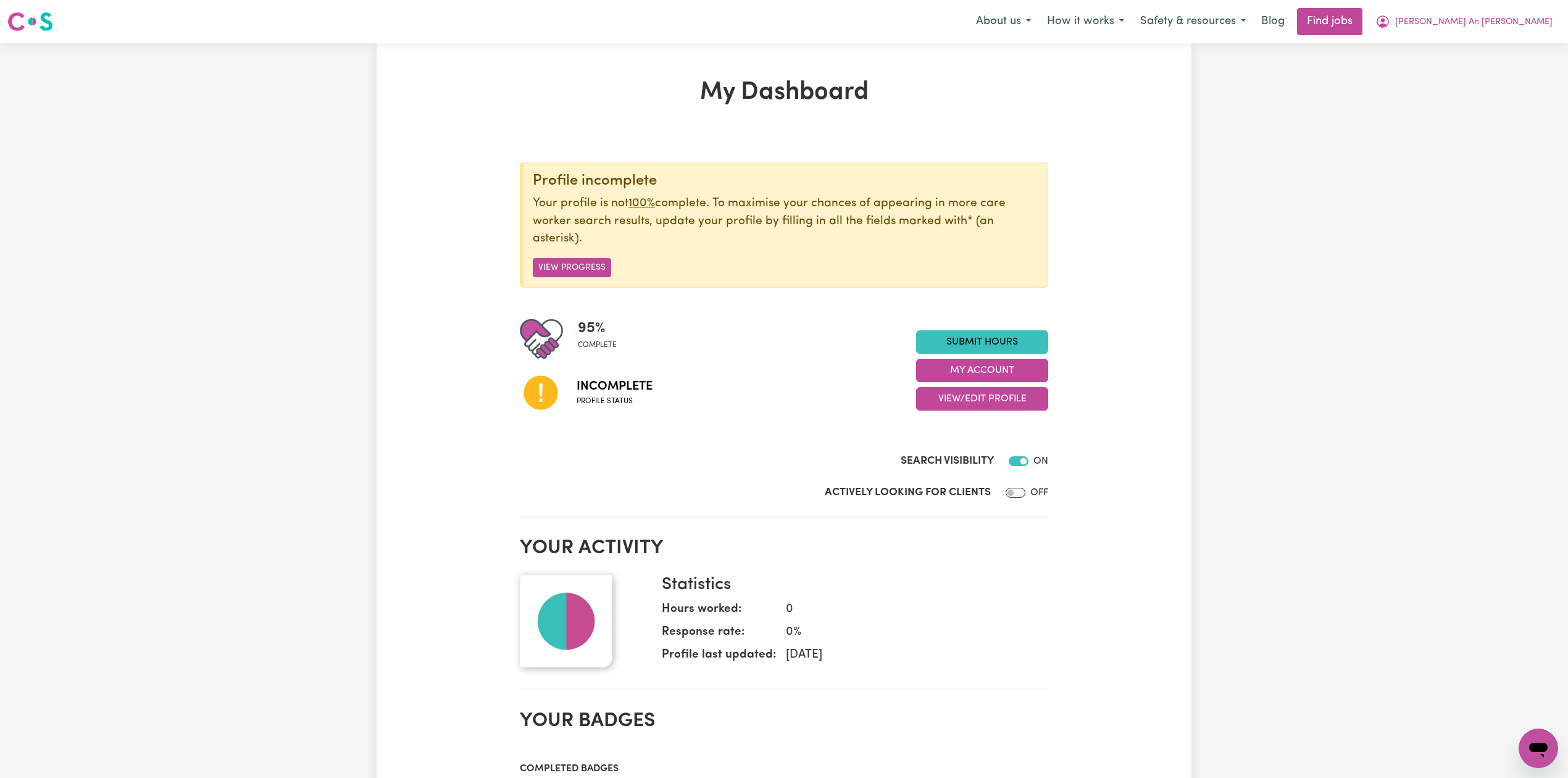
click at [1501, 69] on div "My Dashboard Profile incomplete Your profile is not 100% complete. To maximise …" at bounding box center [784, 674] width 1568 height 1261
click at [1524, 23] on span "[PERSON_NAME] An [PERSON_NAME]" at bounding box center [1473, 21] width 158 height 13
click at [1507, 94] on link "Logout" at bounding box center [1511, 94] width 98 height 23
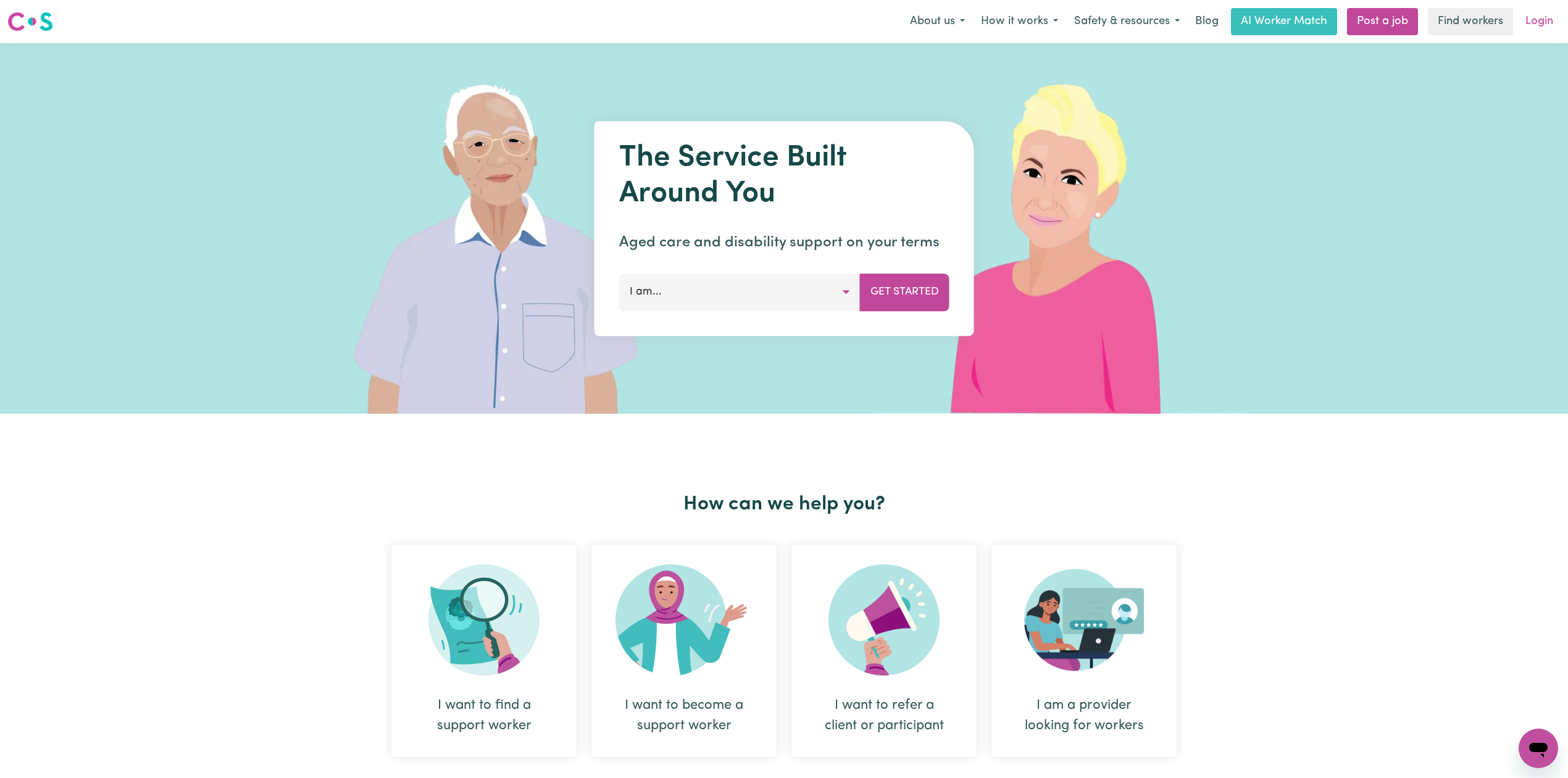
click at [1524, 19] on link "Login" at bounding box center [1539, 21] width 43 height 28
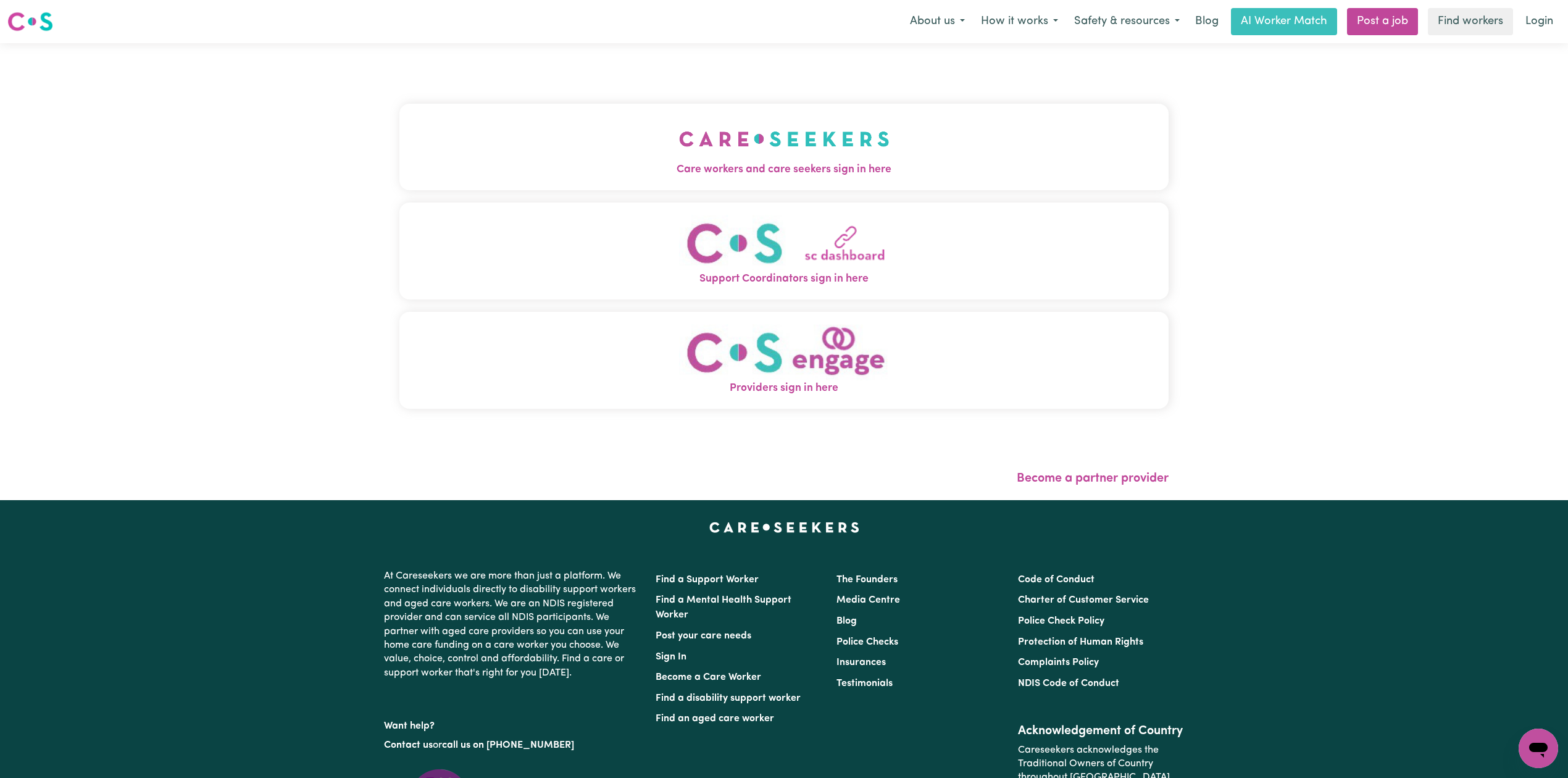
click at [588, 190] on div "Care workers and care seekers sign in here Support Coordinators sign in here Pr…" at bounding box center [784, 262] width 769 height 389
drag, startPoint x: 635, startPoint y: 134, endPoint x: 601, endPoint y: 142, distance: 34.9
click at [632, 134] on button "Care workers and care seekers sign in here" at bounding box center [784, 147] width 769 height 86
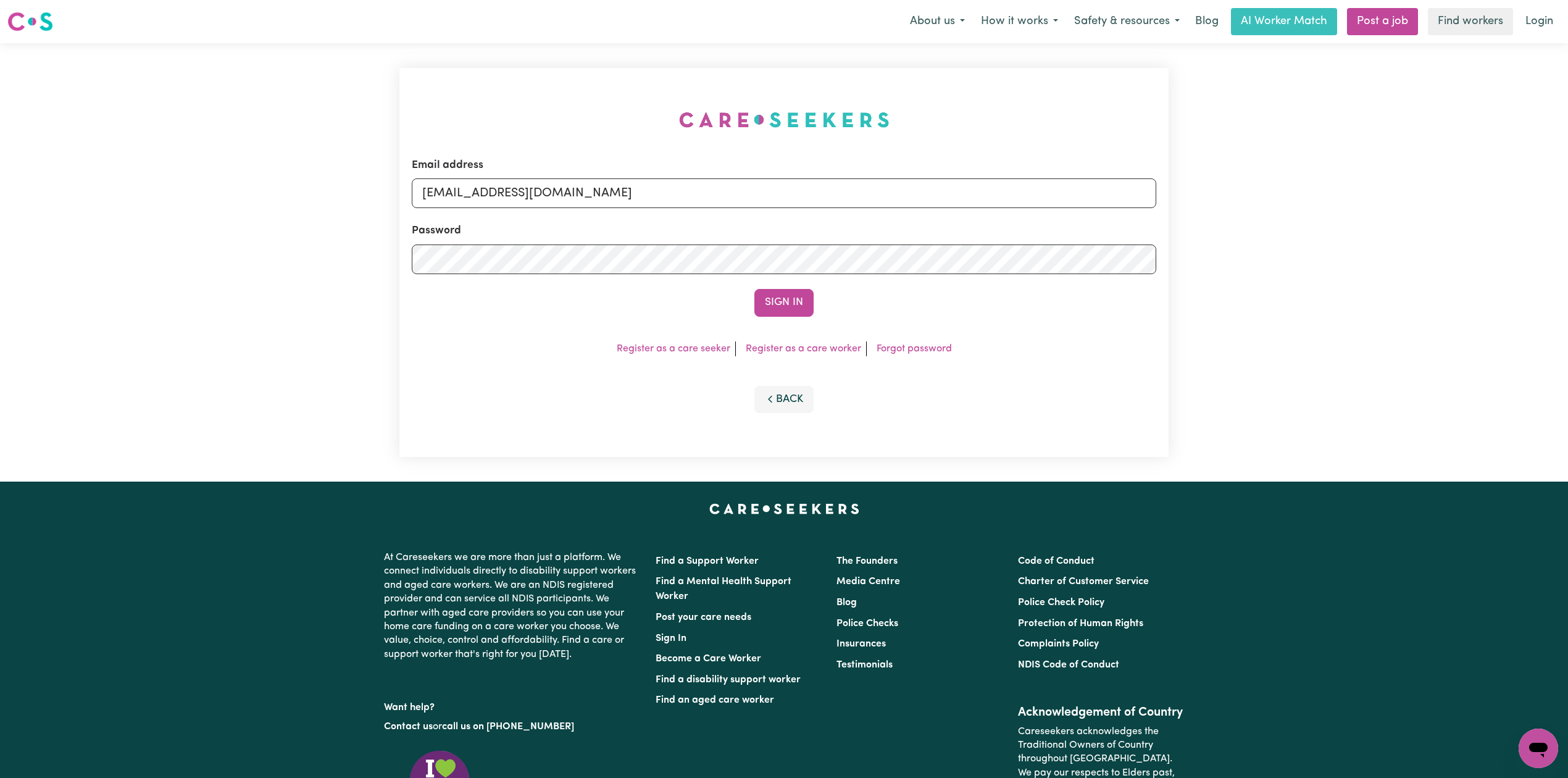
click at [637, 217] on form "Email address [EMAIL_ADDRESS][DOMAIN_NAME] Password Sign In" at bounding box center [784, 237] width 744 height 159
drag, startPoint x: 554, startPoint y: 182, endPoint x: 500, endPoint y: 199, distance: 56.6
click at [551, 182] on input "[EMAIL_ADDRESS][DOMAIN_NAME]" at bounding box center [784, 192] width 744 height 29
drag, startPoint x: 485, startPoint y: 191, endPoint x: 788, endPoint y: 223, distance: 304.7
click at [788, 221] on form "Email address Superuser~[EMAIL_ADDRESS][DOMAIN_NAME] Password Sign In" at bounding box center [784, 237] width 744 height 159
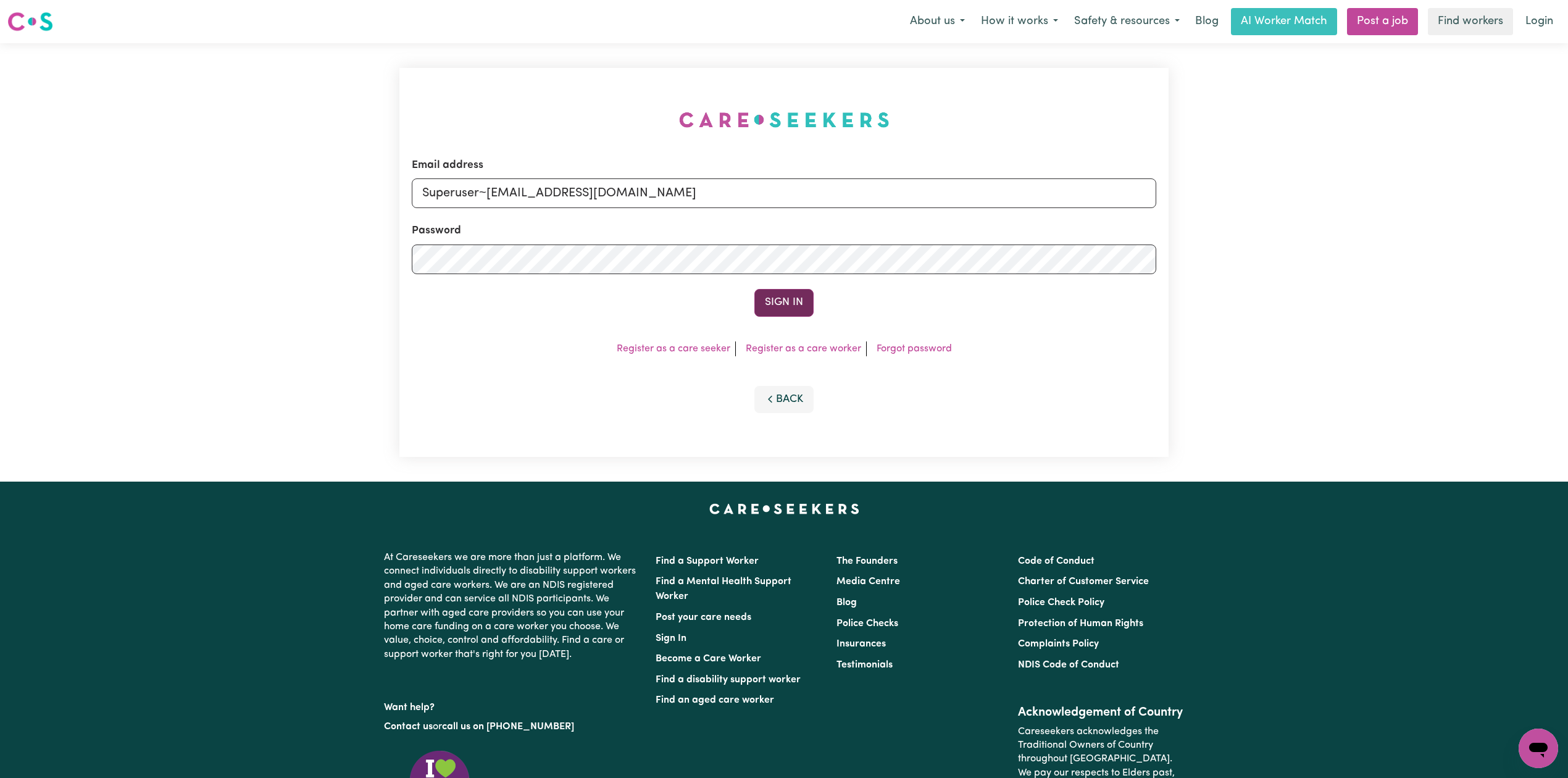
type input "Superuser~[EMAIL_ADDRESS][DOMAIN_NAME]"
click at [788, 307] on button "Sign In" at bounding box center [784, 303] width 60 height 28
